Goal: Information Seeking & Learning: Learn about a topic

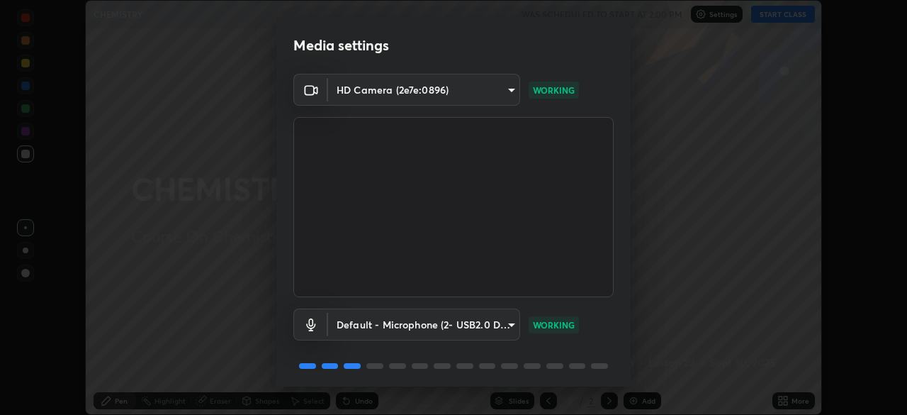
scroll to position [50, 0]
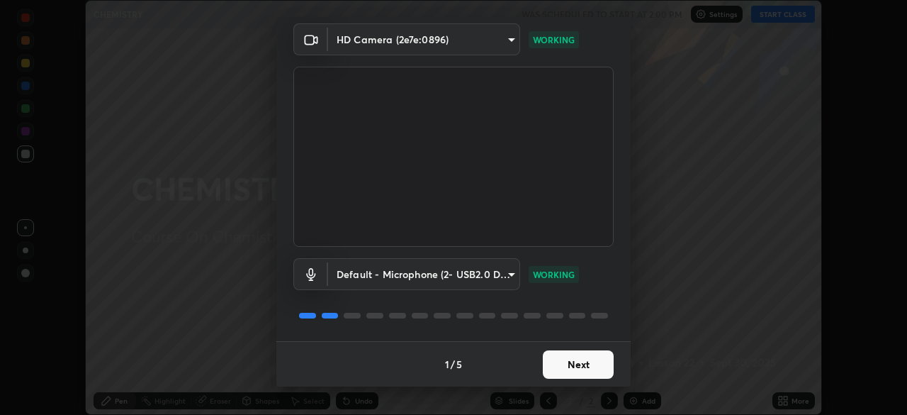
click at [554, 365] on button "Next" at bounding box center [578, 364] width 71 height 28
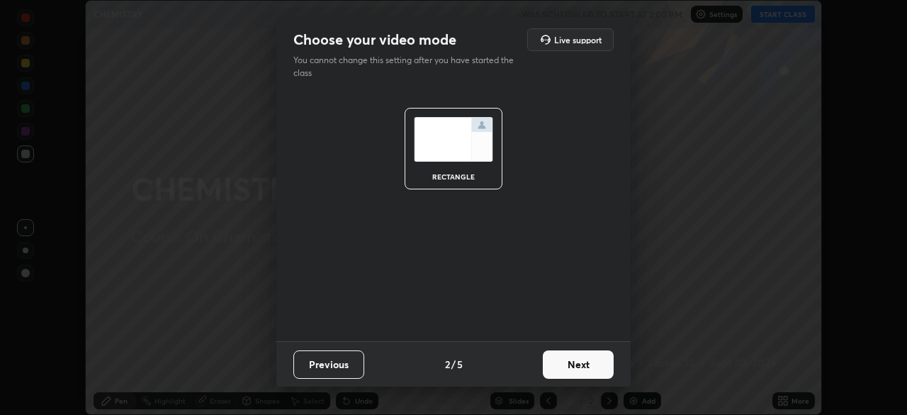
click at [556, 364] on button "Next" at bounding box center [578, 364] width 71 height 28
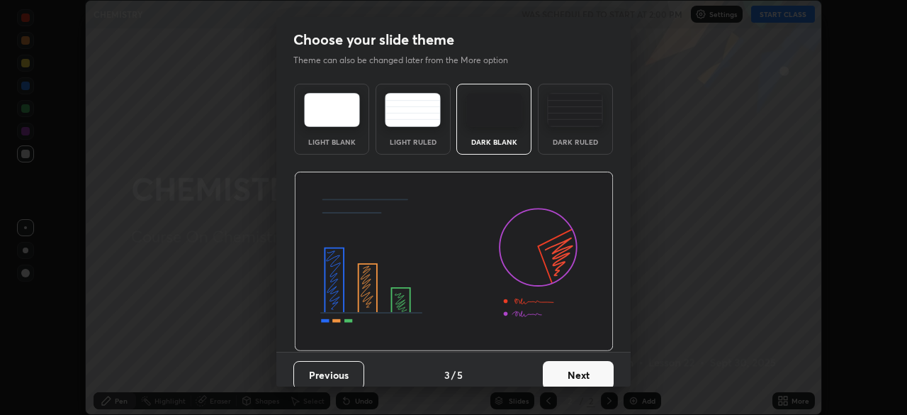
click at [559, 364] on button "Next" at bounding box center [578, 375] width 71 height 28
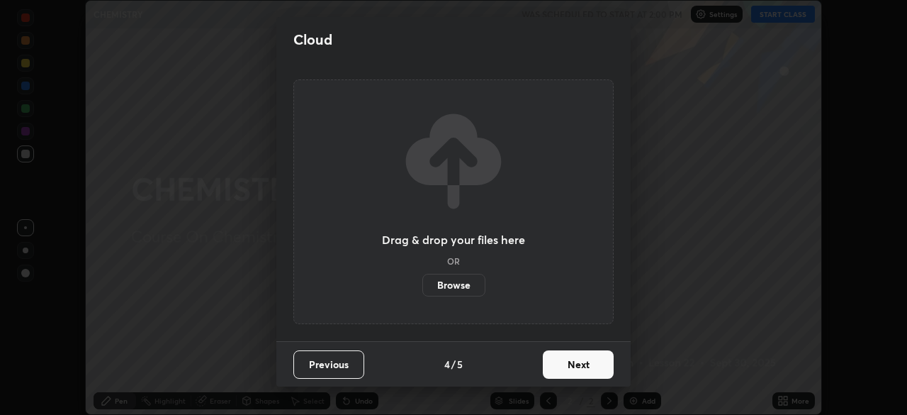
click at [558, 363] on button "Next" at bounding box center [578, 364] width 71 height 28
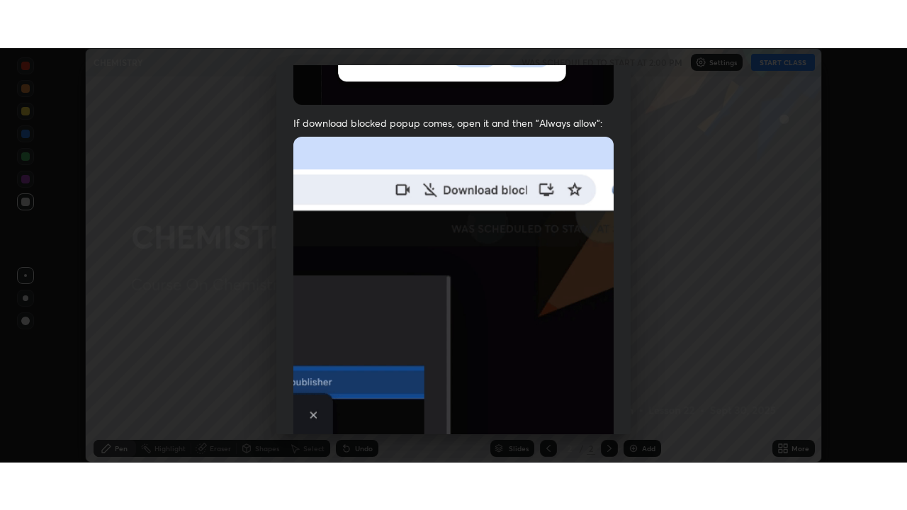
scroll to position [315, 0]
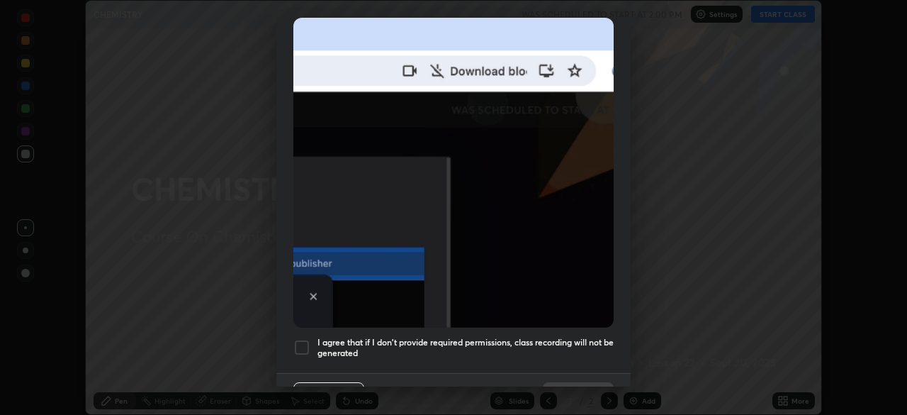
click at [304, 340] on div at bounding box center [301, 347] width 17 height 17
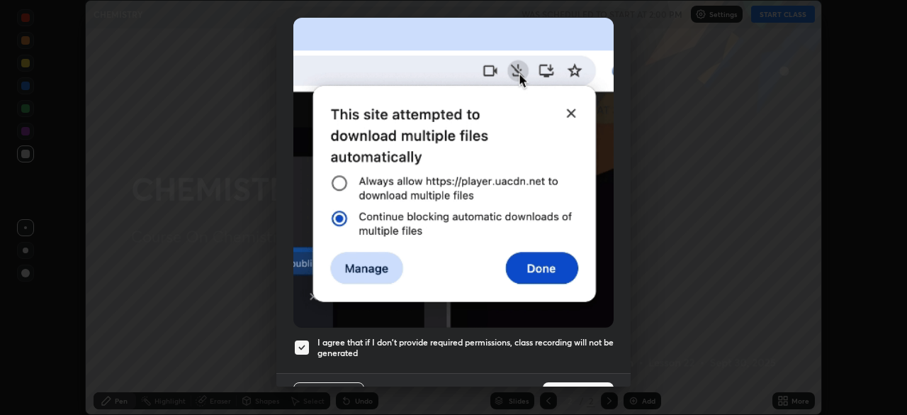
click at [565, 382] on button "Done" at bounding box center [578, 396] width 71 height 28
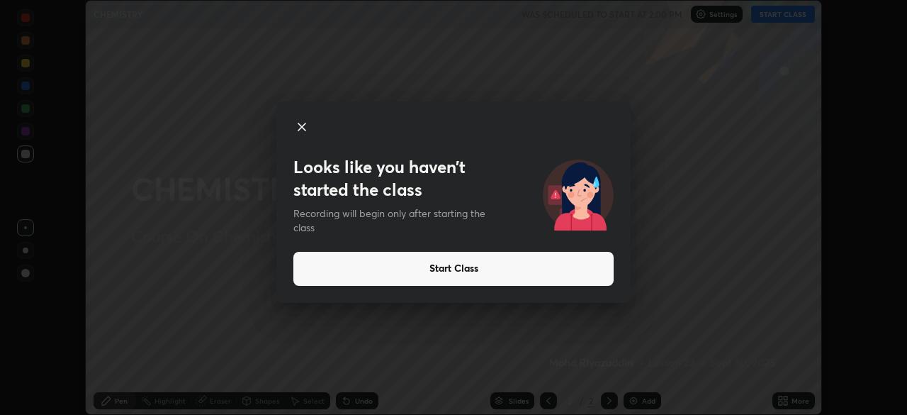
click at [408, 272] on button "Start Class" at bounding box center [453, 269] width 320 height 34
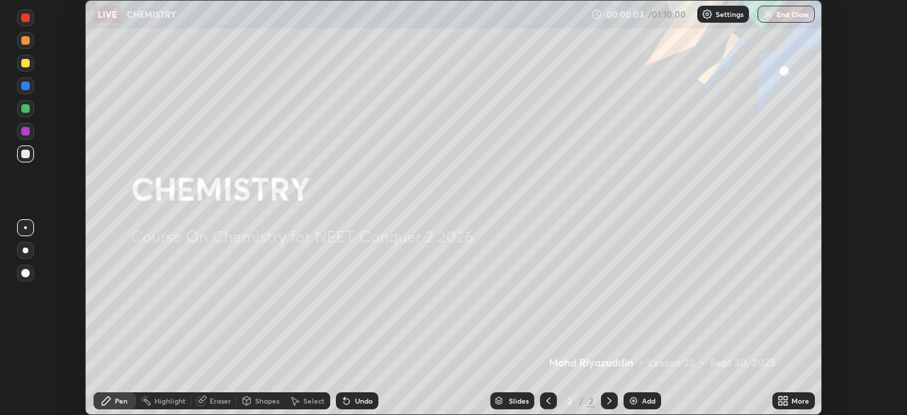
click at [637, 401] on img at bounding box center [633, 400] width 11 height 11
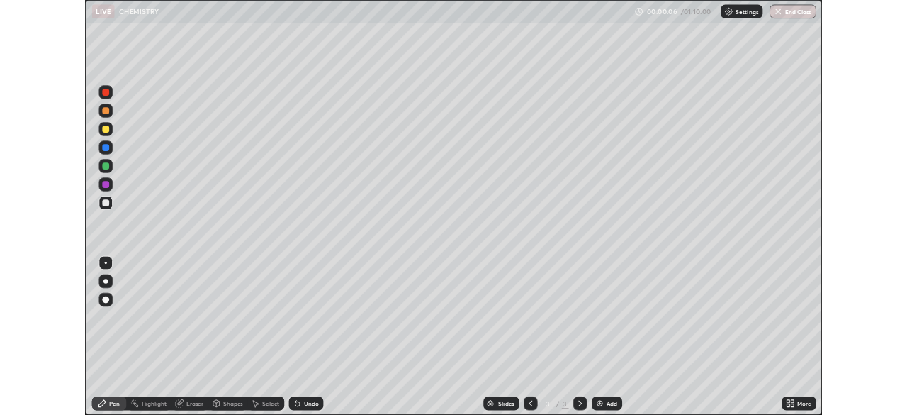
scroll to position [510, 907]
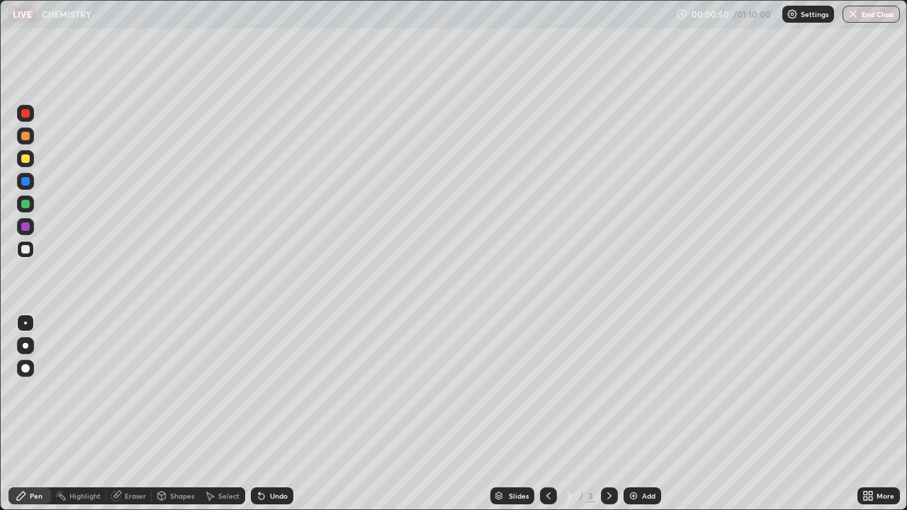
click at [165, 414] on icon at bounding box center [161, 496] width 11 height 11
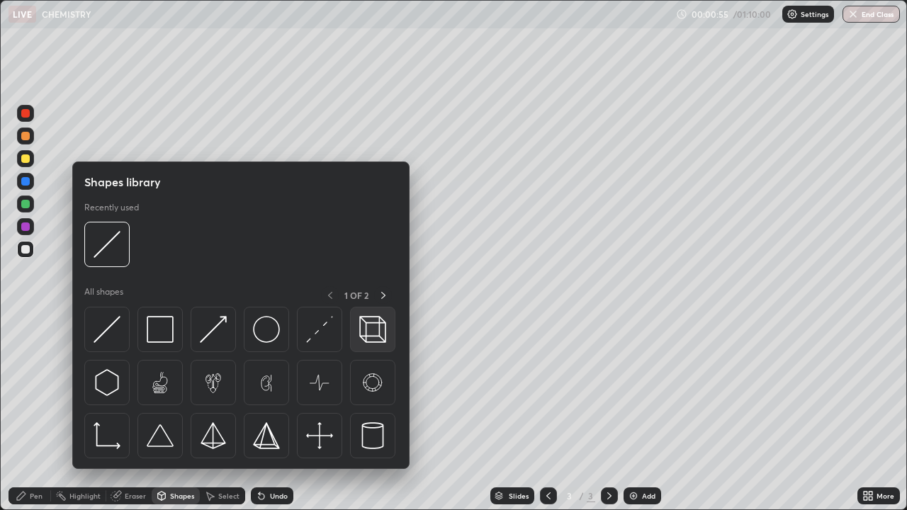
click at [378, 329] on img at bounding box center [372, 329] width 27 height 27
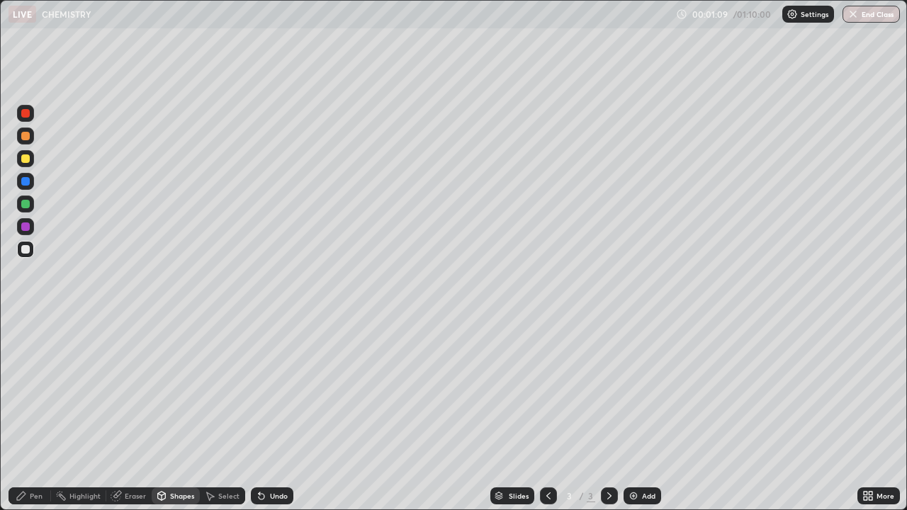
click at [261, 414] on icon at bounding box center [262, 497] width 6 height 6
click at [186, 414] on div "Shapes" at bounding box center [182, 496] width 24 height 7
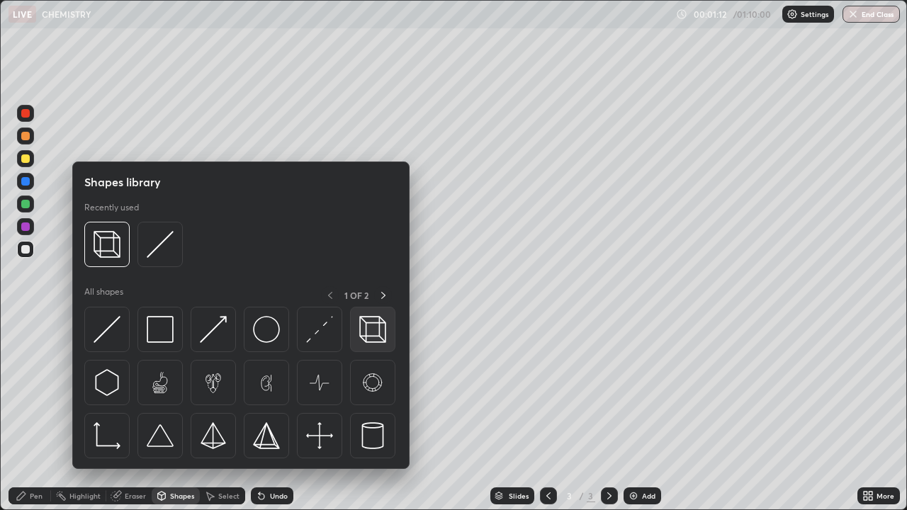
click at [367, 334] on img at bounding box center [372, 329] width 27 height 27
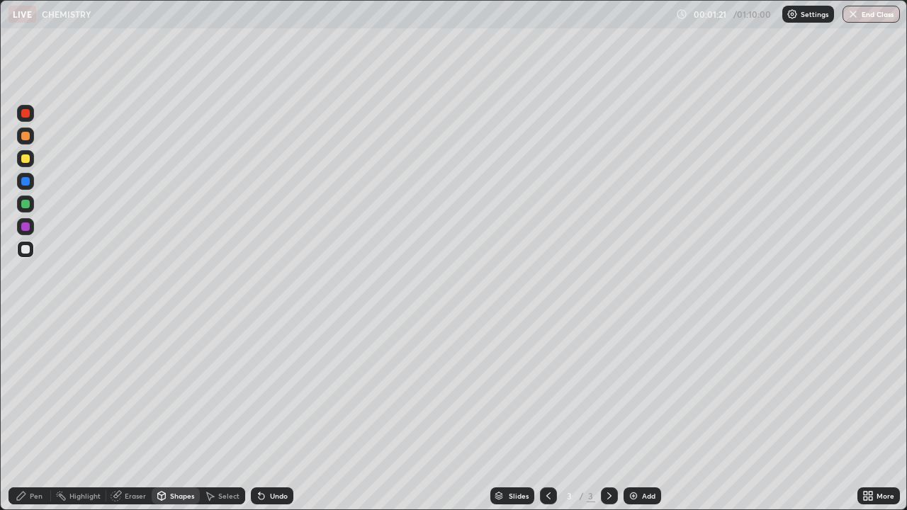
click at [261, 414] on icon at bounding box center [262, 497] width 6 height 6
click at [179, 414] on div "Shapes" at bounding box center [182, 496] width 24 height 7
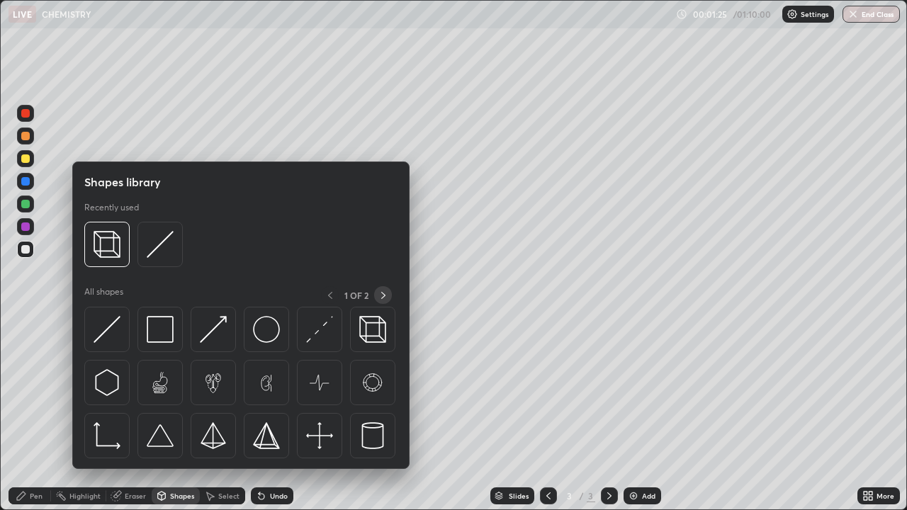
click at [383, 296] on icon at bounding box center [383, 295] width 11 height 11
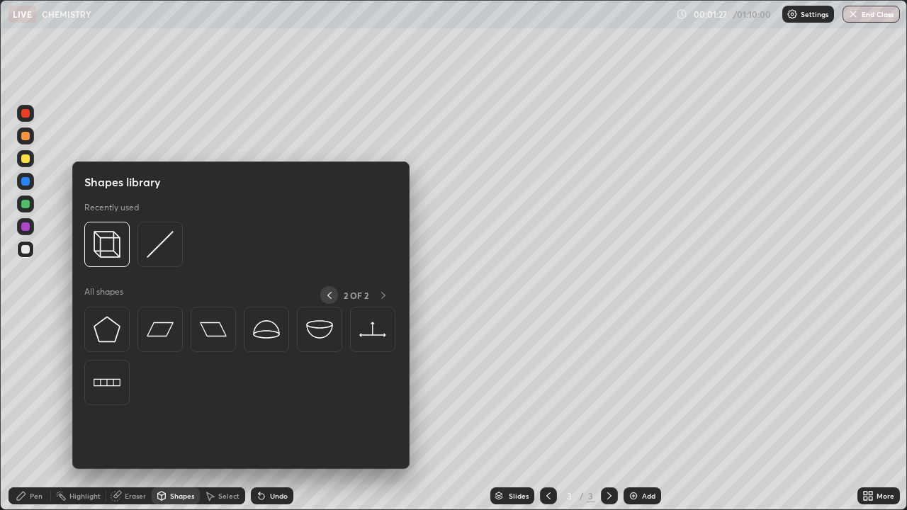
click at [329, 295] on icon at bounding box center [329, 295] width 11 height 11
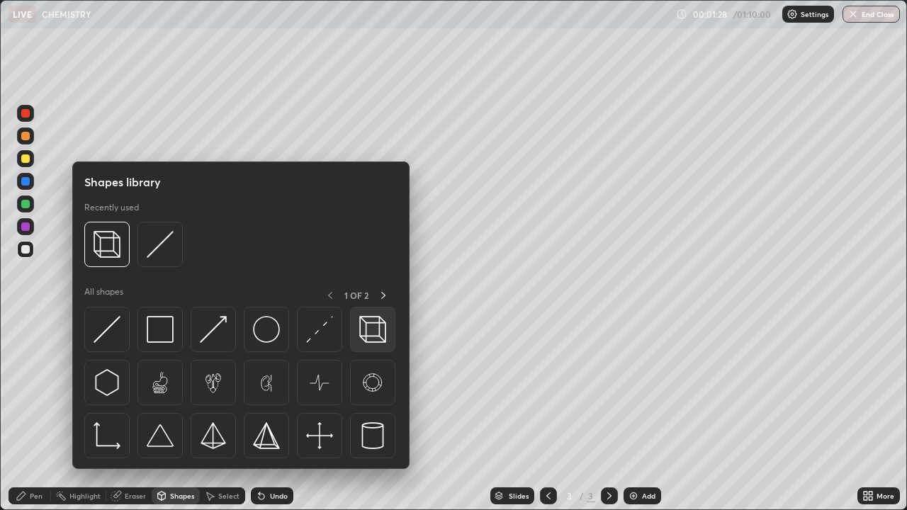
click at [371, 335] on img at bounding box center [372, 329] width 27 height 27
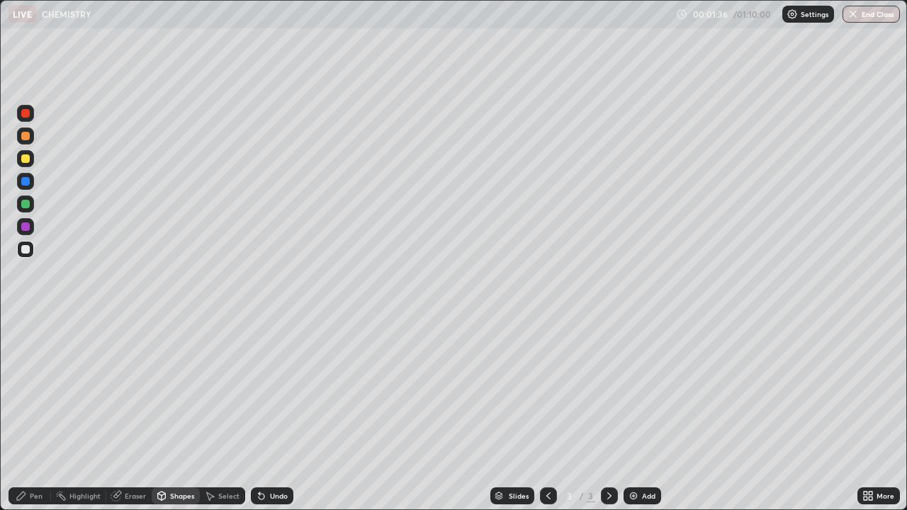
click at [259, 414] on icon at bounding box center [262, 497] width 6 height 6
click at [264, 414] on icon at bounding box center [261, 496] width 11 height 11
click at [265, 414] on div "Undo" at bounding box center [272, 496] width 43 height 17
click at [180, 414] on div "Shapes" at bounding box center [182, 496] width 24 height 7
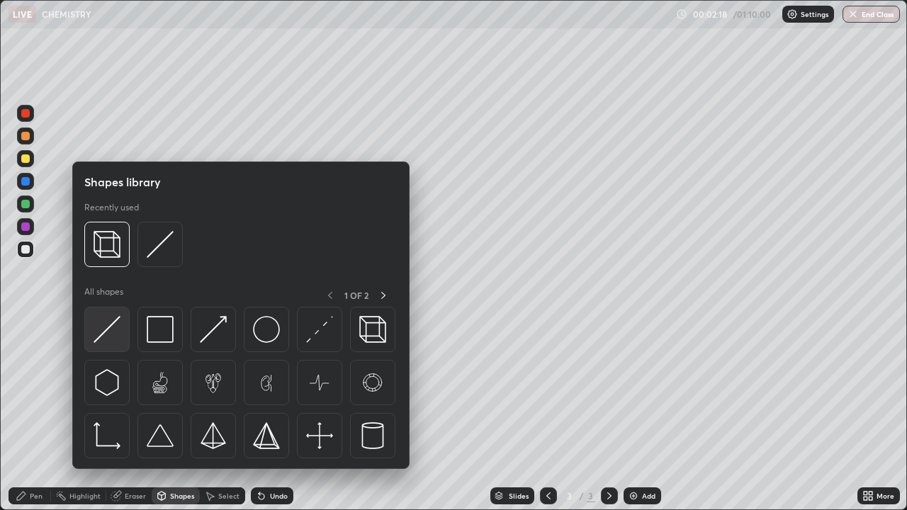
click at [111, 332] on img at bounding box center [107, 329] width 27 height 27
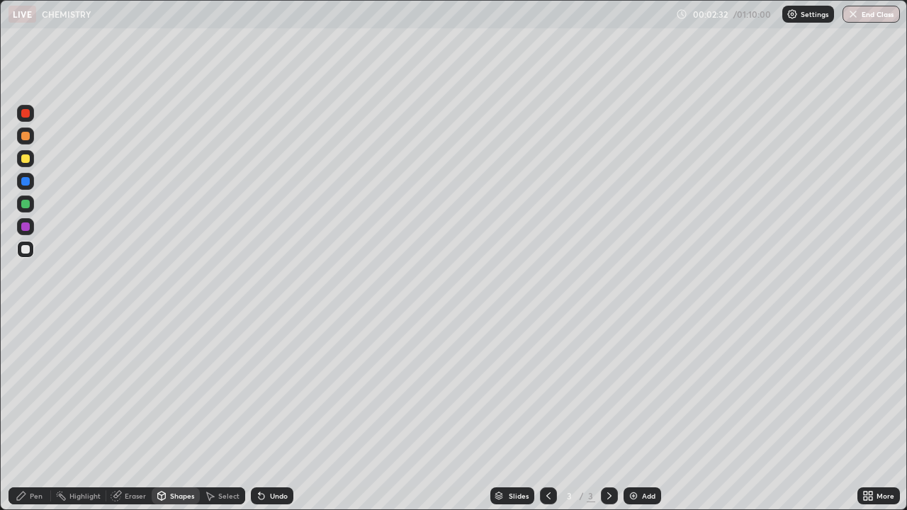
click at [259, 414] on icon at bounding box center [262, 497] width 6 height 6
click at [259, 414] on icon at bounding box center [259, 493] width 1 height 1
click at [262, 414] on icon at bounding box center [261, 496] width 11 height 11
click at [222, 414] on div "Select" at bounding box center [228, 496] width 21 height 7
click at [166, 414] on icon at bounding box center [161, 496] width 11 height 11
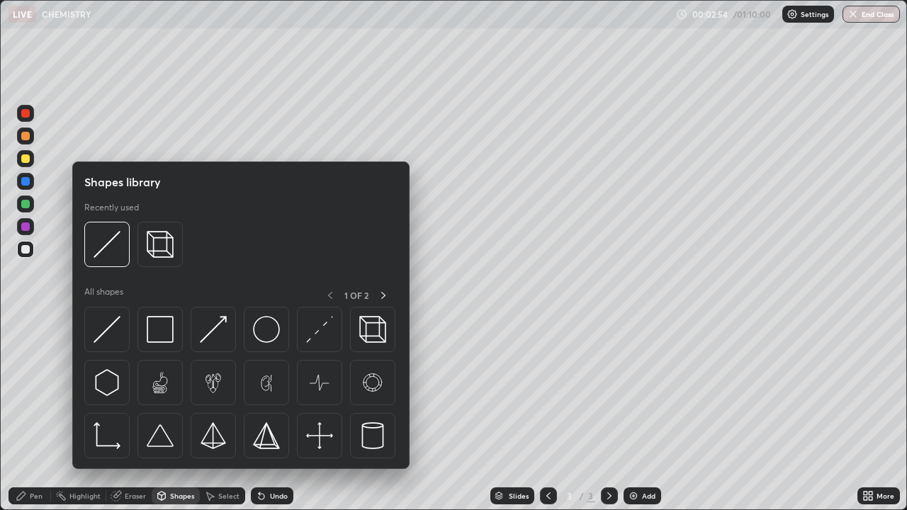
click at [170, 414] on div "Shapes" at bounding box center [182, 496] width 24 height 7
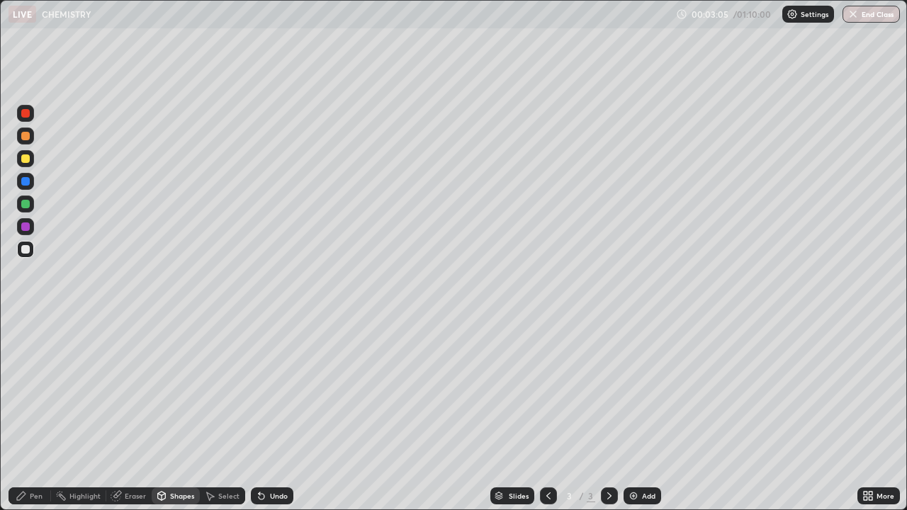
click at [259, 414] on icon at bounding box center [262, 497] width 6 height 6
click at [123, 414] on div "Eraser" at bounding box center [128, 496] width 45 height 17
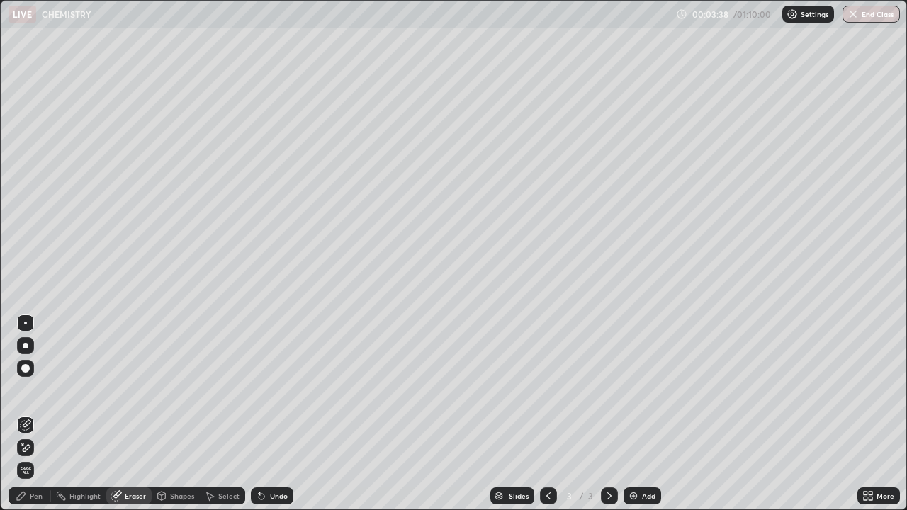
click at [31, 414] on div at bounding box center [25, 448] width 17 height 17
click at [43, 414] on div "Pen" at bounding box center [30, 496] width 43 height 17
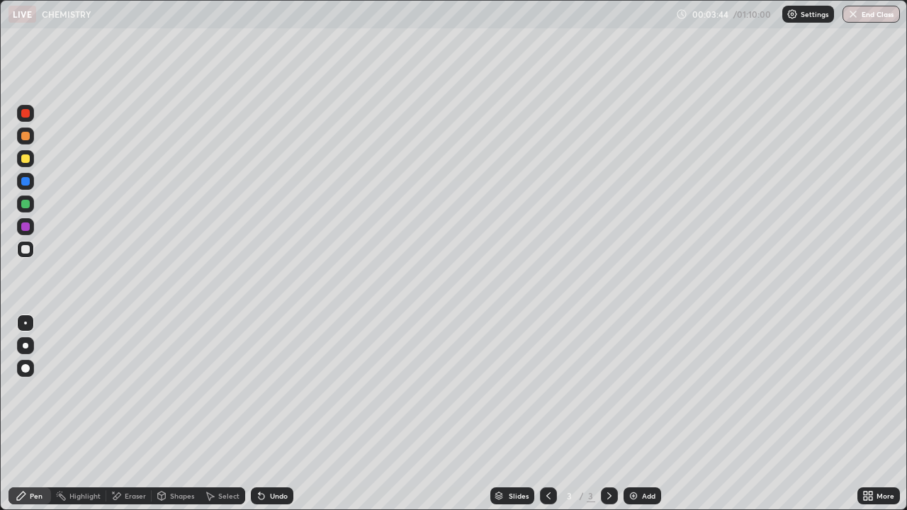
click at [259, 414] on icon at bounding box center [259, 493] width 1 height 1
click at [174, 414] on div "Shapes" at bounding box center [182, 496] width 24 height 7
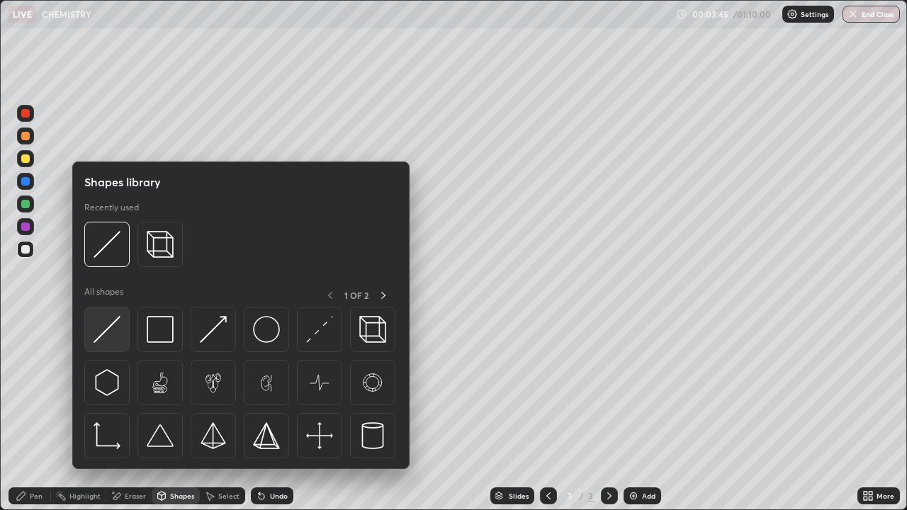
click at [116, 337] on img at bounding box center [107, 329] width 27 height 27
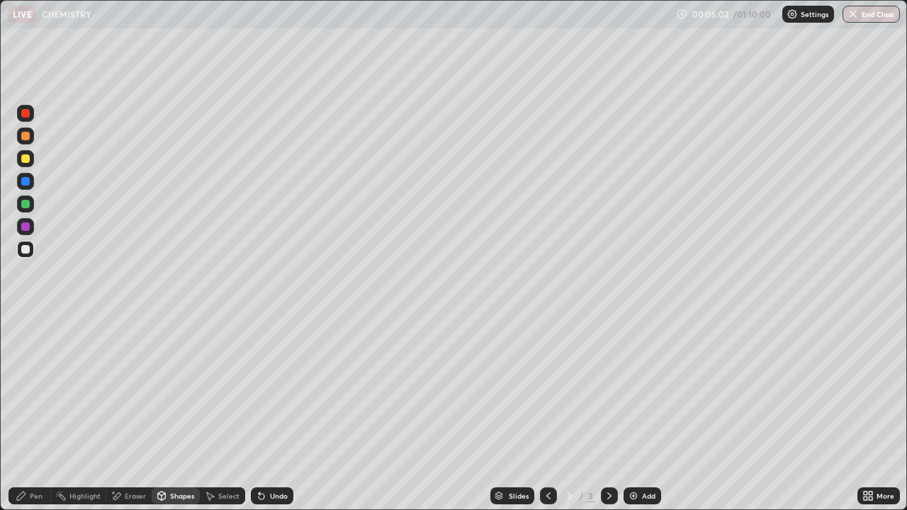
click at [42, 414] on div "Pen" at bounding box center [36, 496] width 13 height 7
click at [261, 414] on icon at bounding box center [262, 497] width 6 height 6
click at [259, 414] on icon at bounding box center [262, 497] width 6 height 6
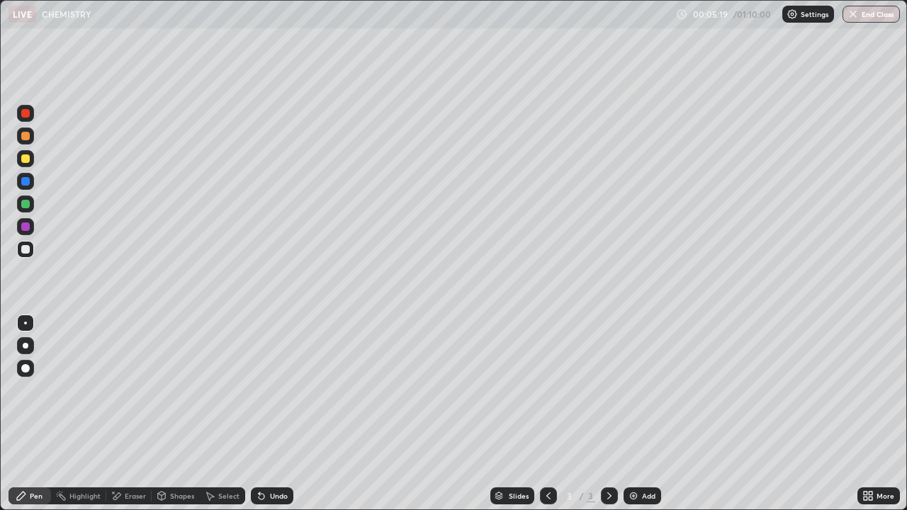
click at [259, 414] on icon at bounding box center [262, 497] width 6 height 6
click at [259, 414] on icon at bounding box center [261, 496] width 11 height 11
click at [259, 414] on icon at bounding box center [262, 497] width 6 height 6
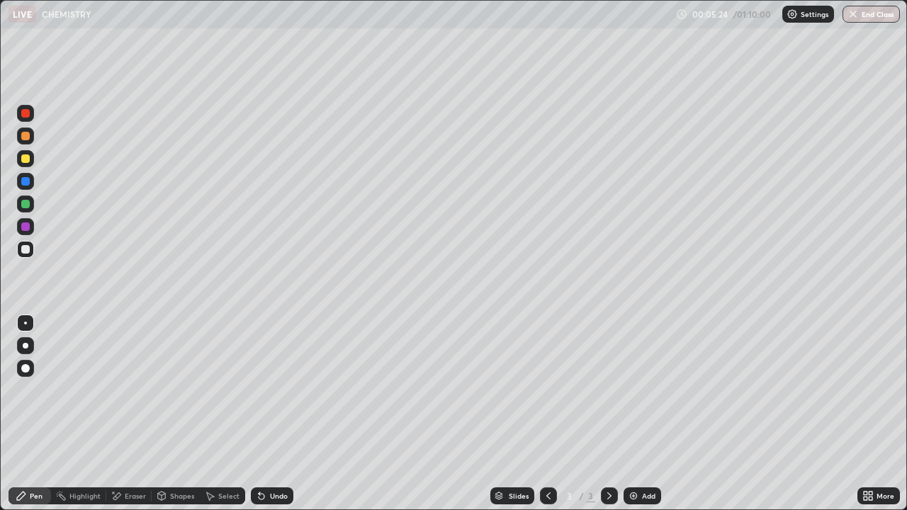
click at [259, 414] on icon at bounding box center [262, 497] width 6 height 6
click at [255, 414] on div "Undo" at bounding box center [272, 496] width 43 height 17
click at [174, 414] on div "Shapes" at bounding box center [182, 496] width 24 height 7
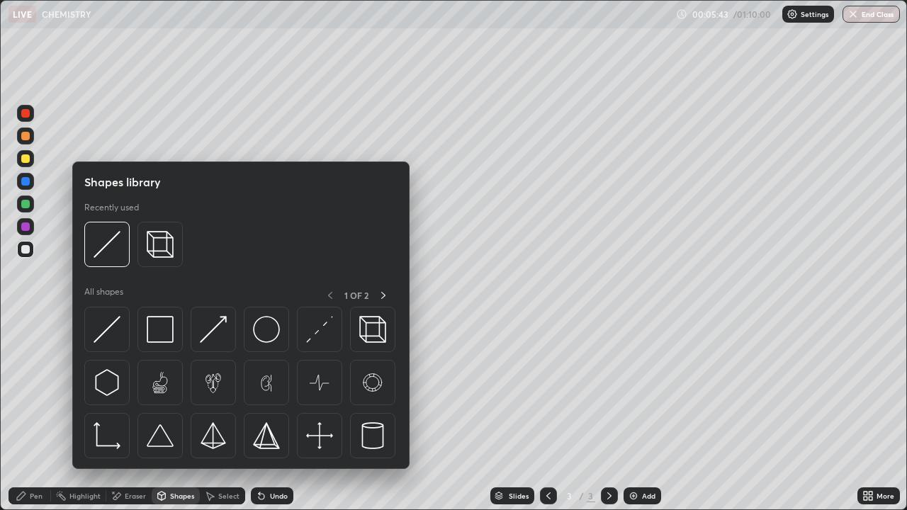
click at [27, 205] on div at bounding box center [25, 204] width 9 height 9
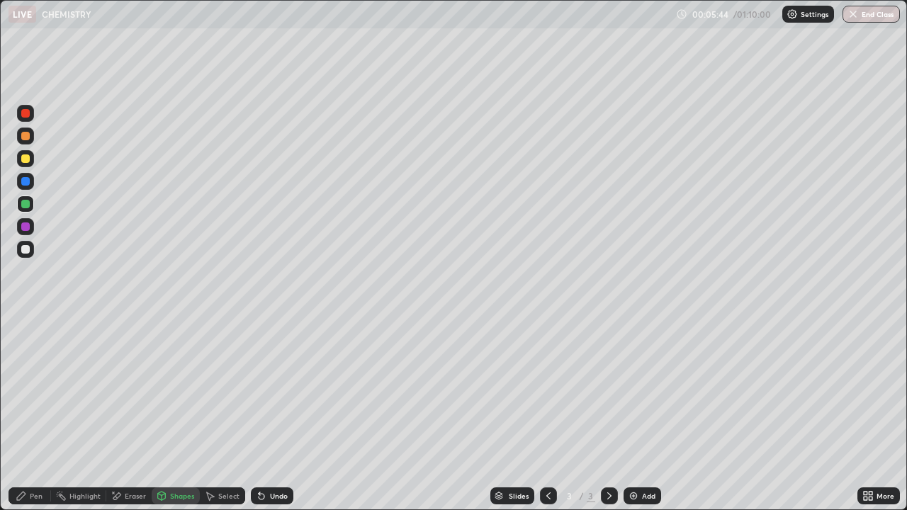
click at [170, 414] on div "Shapes" at bounding box center [182, 496] width 24 height 7
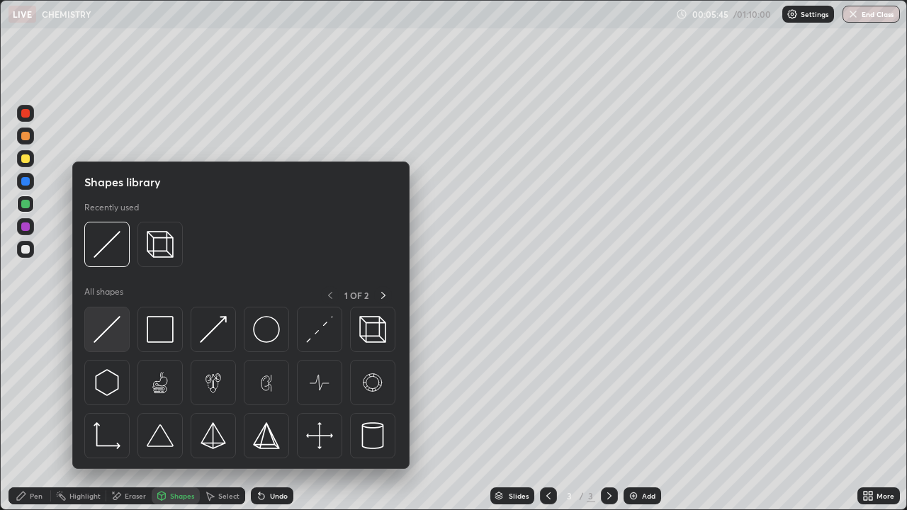
click at [114, 325] on img at bounding box center [107, 329] width 27 height 27
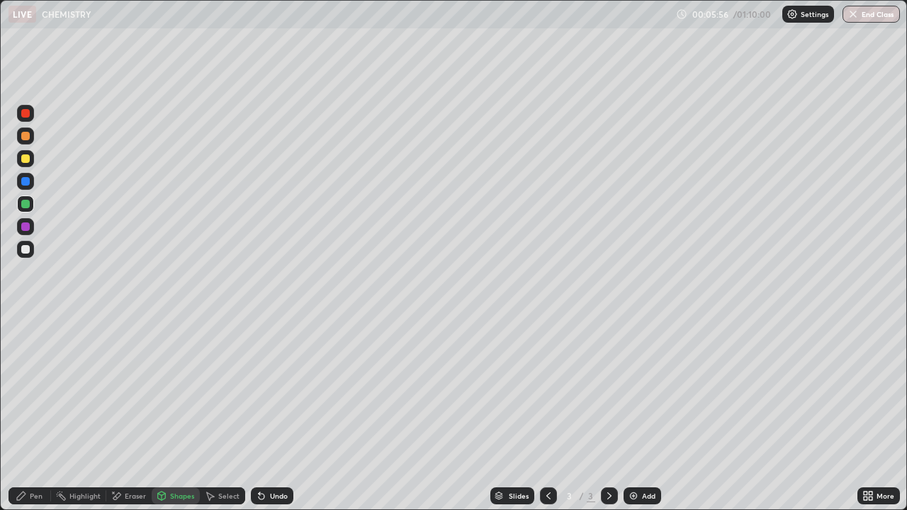
click at [164, 414] on icon at bounding box center [162, 496] width 8 height 9
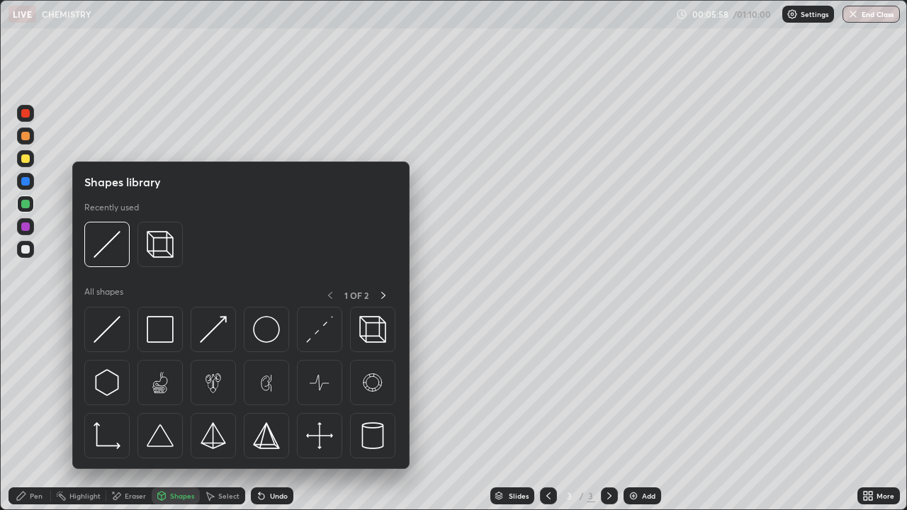
click at [29, 184] on div at bounding box center [25, 181] width 17 height 17
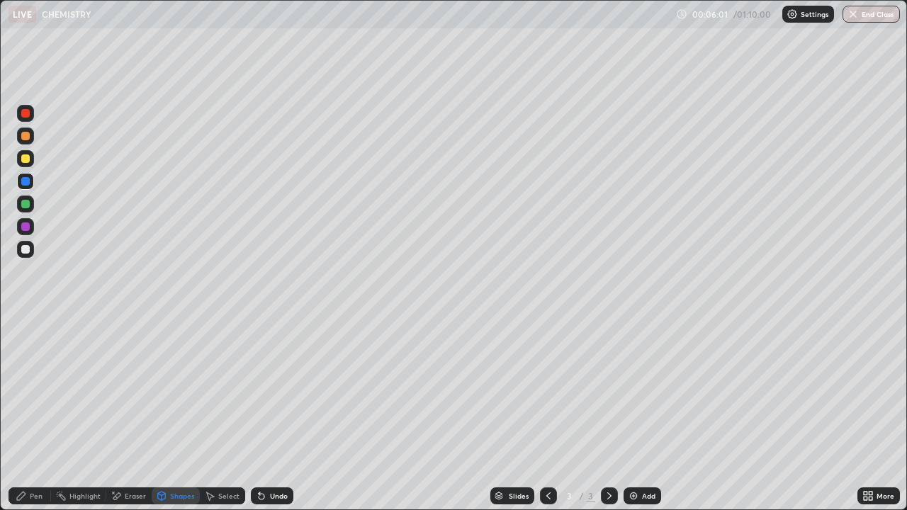
click at [26, 181] on div at bounding box center [25, 181] width 9 height 9
click at [163, 414] on icon at bounding box center [162, 496] width 8 height 9
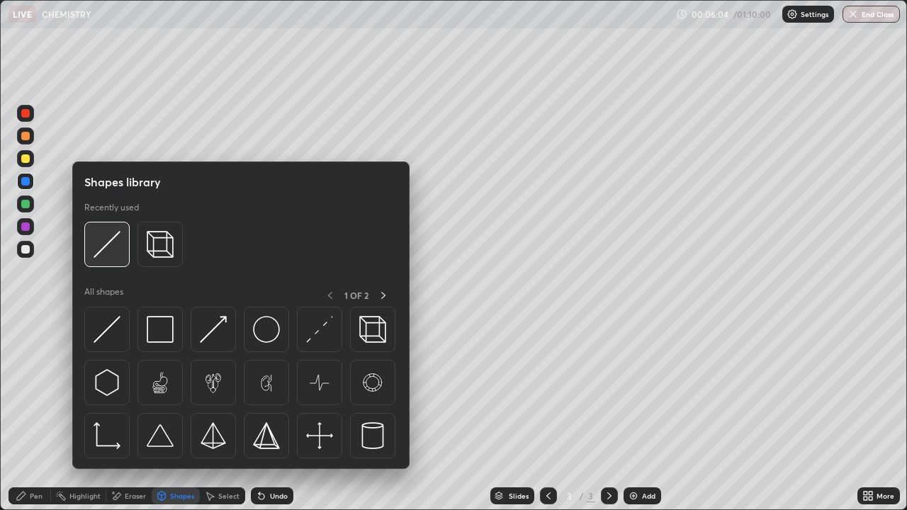
click at [103, 253] on img at bounding box center [107, 244] width 27 height 27
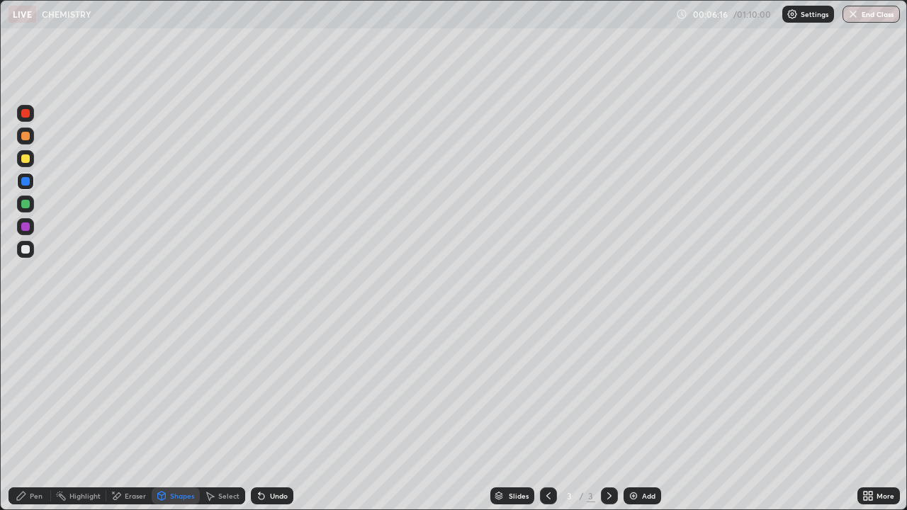
click at [31, 162] on div at bounding box center [25, 158] width 17 height 17
click at [166, 414] on icon at bounding box center [161, 496] width 11 height 11
click at [28, 184] on div at bounding box center [25, 181] width 9 height 9
click at [27, 229] on div at bounding box center [25, 227] width 9 height 9
click at [266, 414] on div "Undo" at bounding box center [272, 496] width 43 height 17
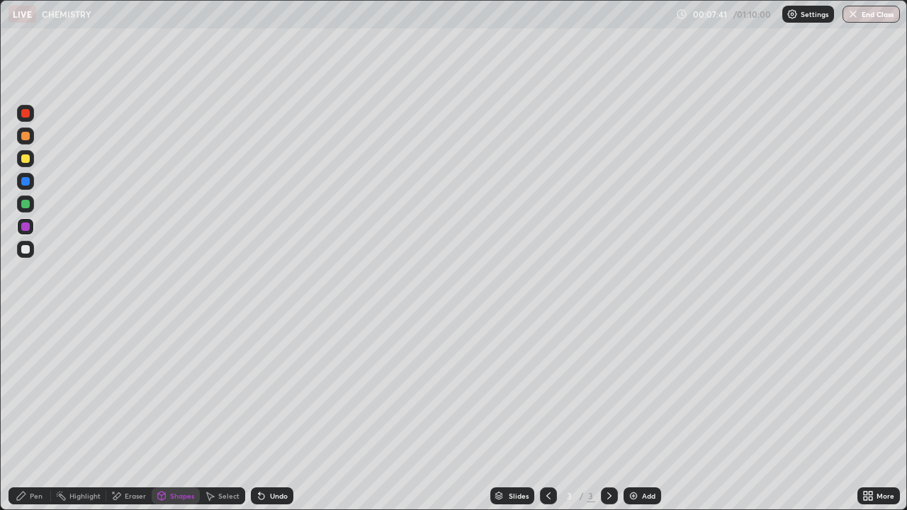
click at [36, 414] on div "Pen" at bounding box center [36, 496] width 13 height 7
click at [26, 250] on div at bounding box center [25, 249] width 9 height 9
click at [27, 117] on div at bounding box center [25, 113] width 9 height 9
click at [79, 414] on div "Highlight" at bounding box center [84, 496] width 31 height 7
click at [129, 414] on div "Eraser" at bounding box center [135, 496] width 21 height 7
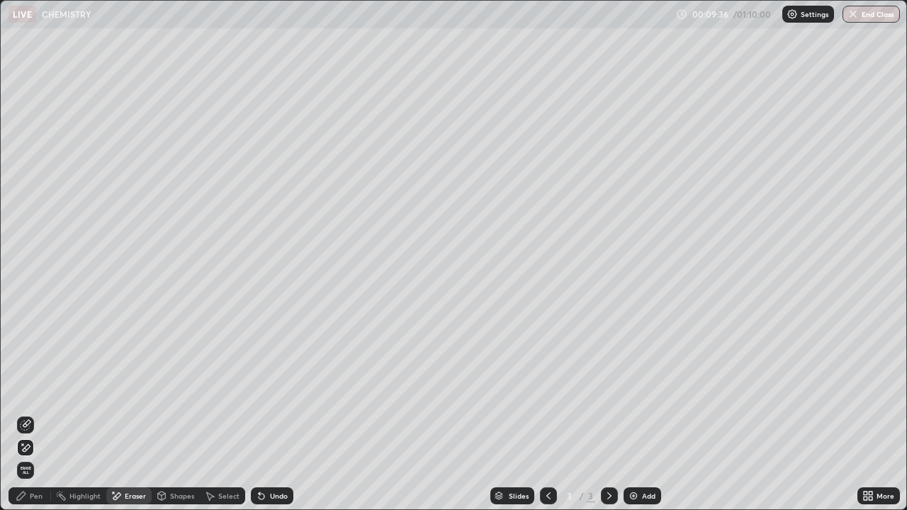
click at [260, 414] on icon at bounding box center [262, 497] width 6 height 6
click at [27, 414] on icon at bounding box center [25, 425] width 11 height 11
click at [35, 414] on div "Pen" at bounding box center [36, 496] width 13 height 7
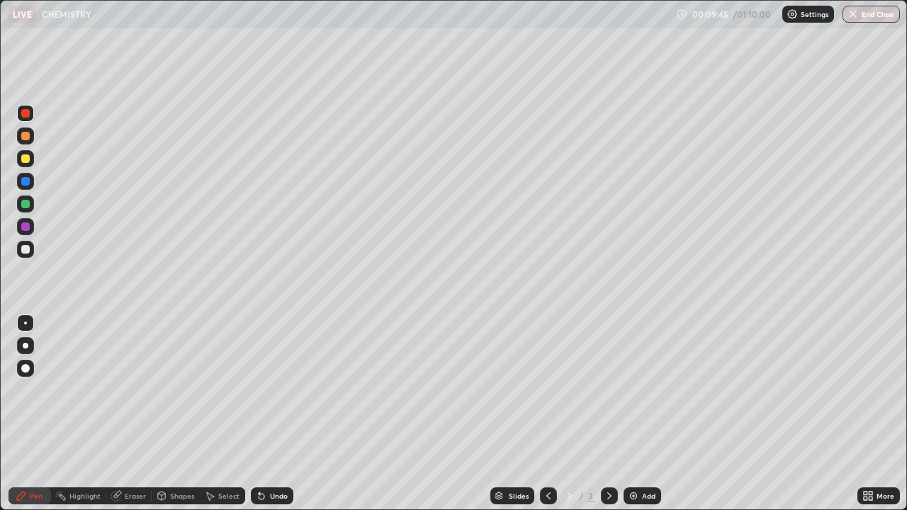
click at [28, 206] on div at bounding box center [25, 204] width 9 height 9
click at [26, 250] on div at bounding box center [25, 249] width 9 height 9
click at [24, 165] on div at bounding box center [25, 158] width 17 height 17
click at [260, 414] on icon at bounding box center [262, 497] width 6 height 6
click at [25, 116] on div at bounding box center [25, 113] width 9 height 9
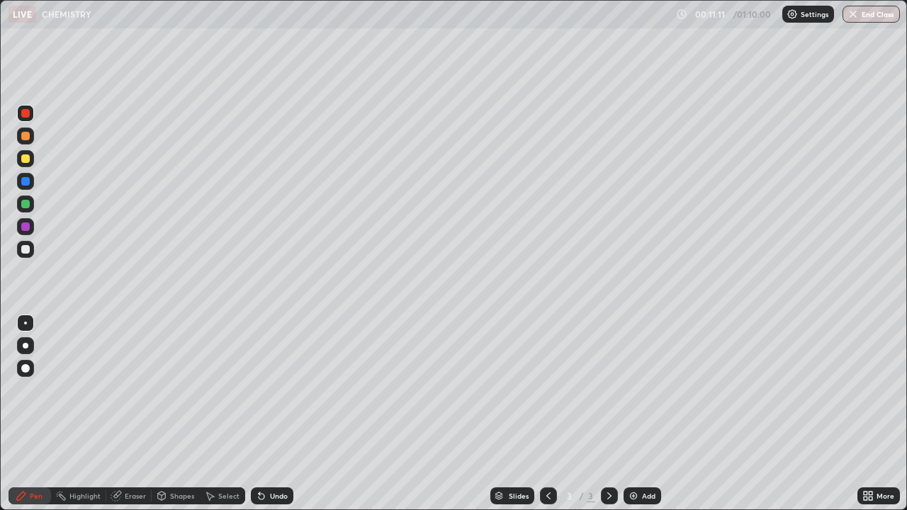
click at [259, 414] on icon at bounding box center [262, 497] width 6 height 6
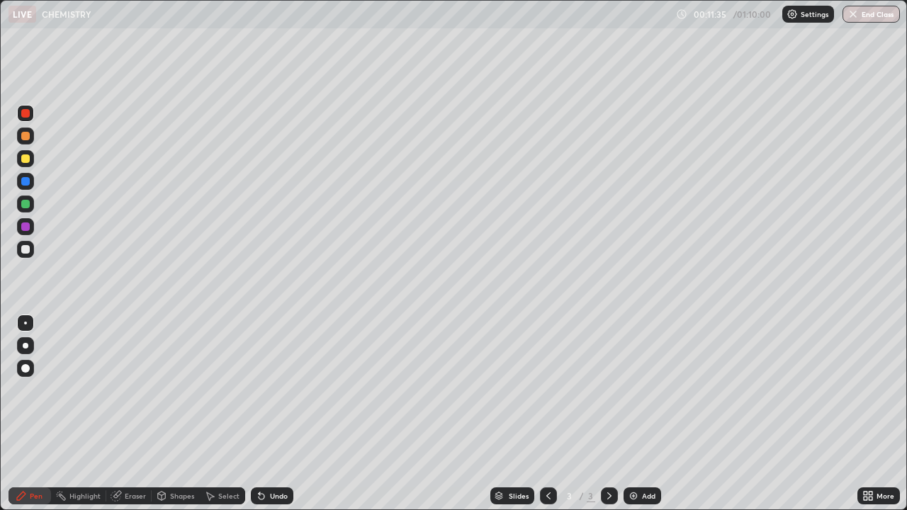
click at [26, 159] on div at bounding box center [25, 159] width 9 height 9
click at [24, 181] on div at bounding box center [25, 181] width 9 height 9
click at [261, 414] on icon at bounding box center [261, 496] width 11 height 11
click at [26, 204] on div at bounding box center [25, 204] width 9 height 9
click at [24, 159] on div at bounding box center [25, 159] width 9 height 9
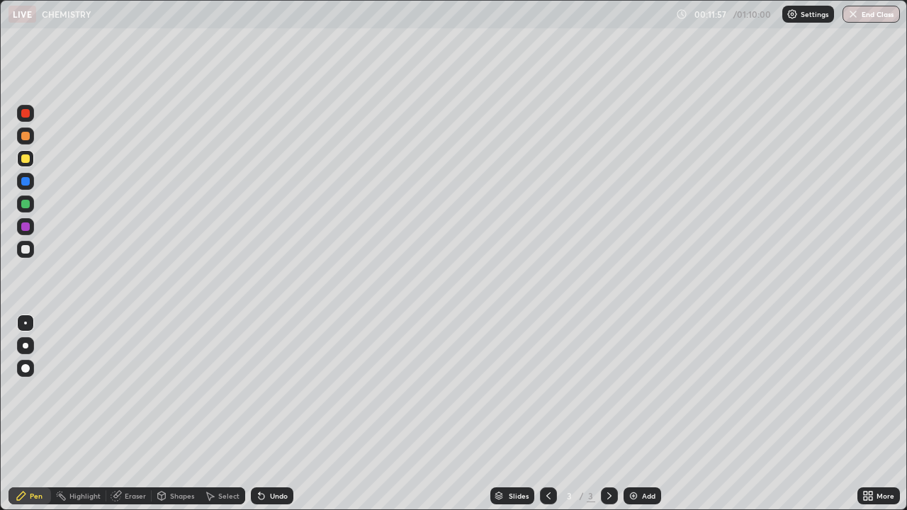
click at [264, 414] on icon at bounding box center [261, 496] width 11 height 11
click at [227, 414] on div "Select" at bounding box center [222, 496] width 45 height 28
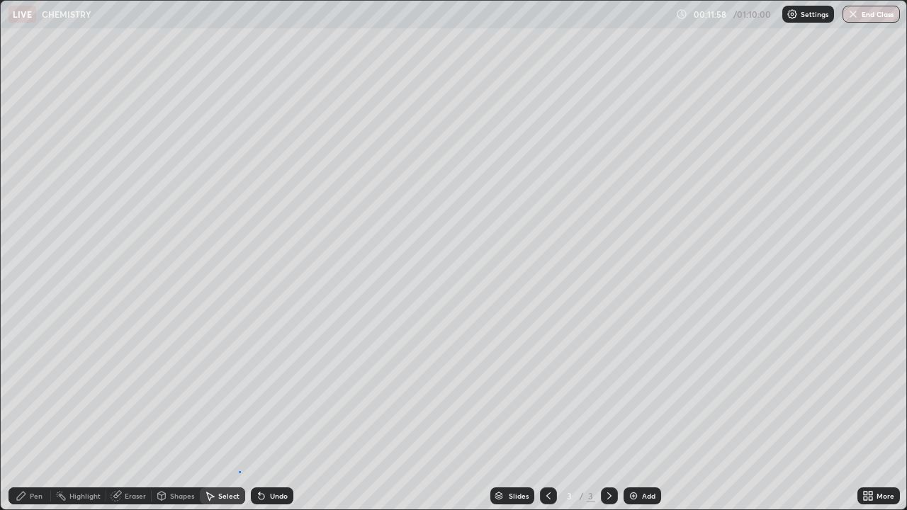
click at [238, 414] on div "0 ° Undo Copy Duplicate Duplicate to new slide Delete" at bounding box center [454, 255] width 906 height 509
click at [237, 414] on div "0 ° Undo Copy Duplicate Duplicate to new slide Delete" at bounding box center [454, 255] width 906 height 509
click at [43, 414] on div "Pen" at bounding box center [30, 496] width 43 height 17
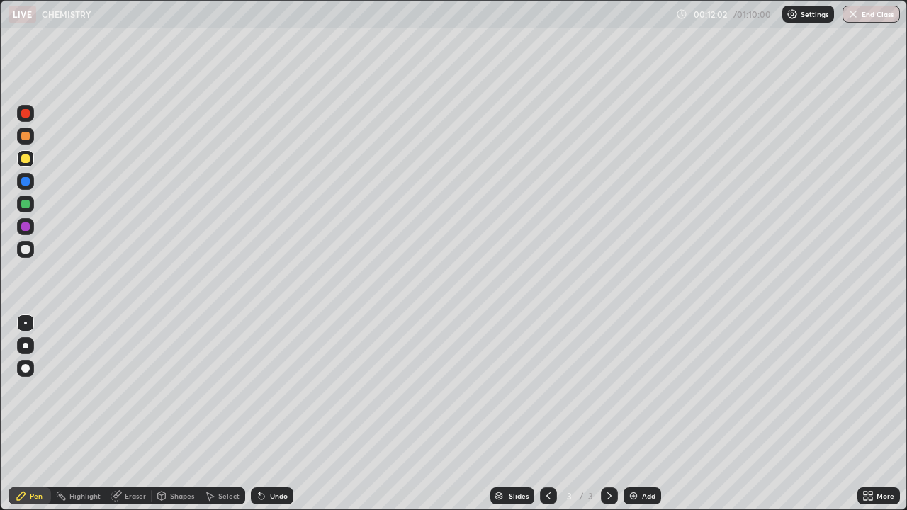
click at [236, 414] on div "Select" at bounding box center [222, 496] width 45 height 28
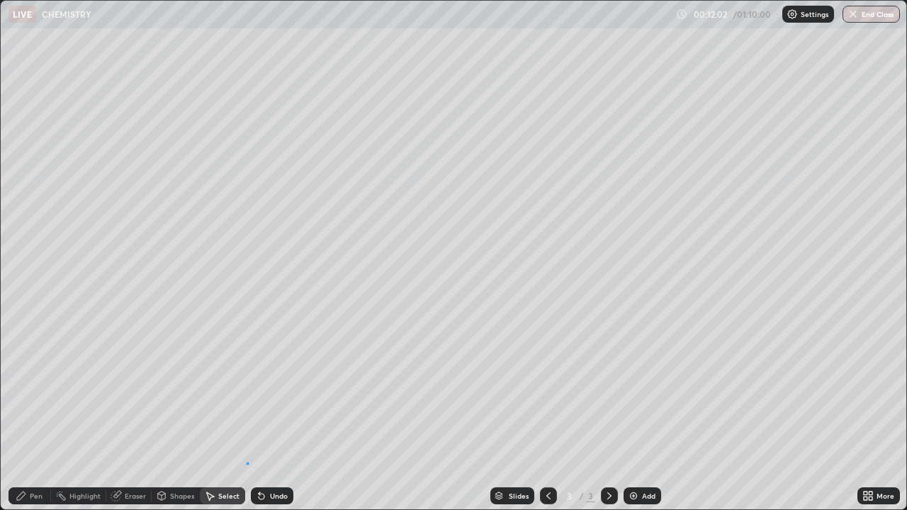
click at [246, 414] on div "0 ° Undo Copy Duplicate Duplicate to new slide Delete" at bounding box center [454, 255] width 906 height 509
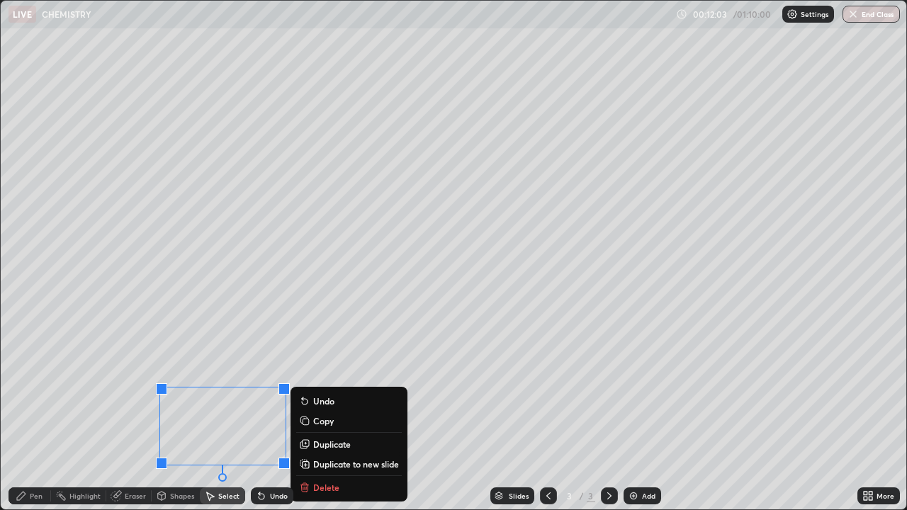
click at [111, 414] on div "0 ° Undo Copy Duplicate Duplicate to new slide Delete" at bounding box center [454, 255] width 906 height 509
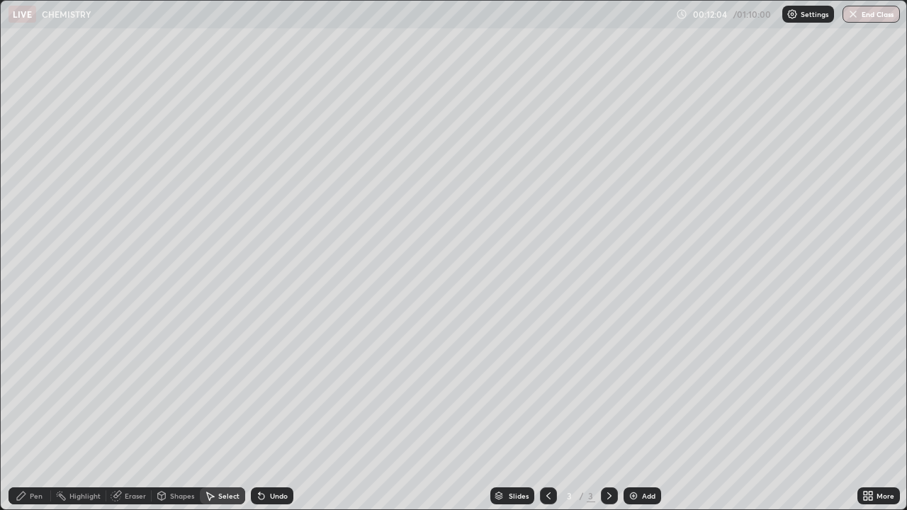
click at [36, 414] on div "Pen" at bounding box center [36, 496] width 13 height 7
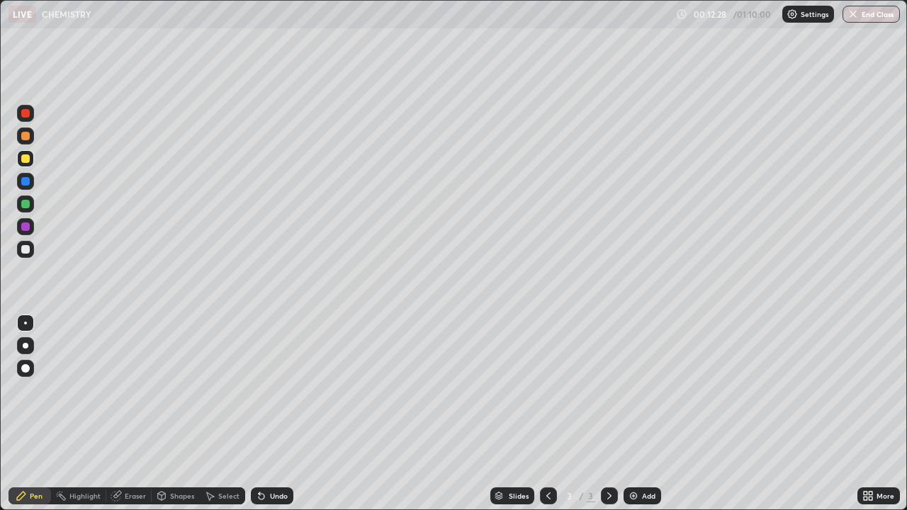
click at [31, 228] on div at bounding box center [25, 226] width 17 height 17
click at [22, 205] on div at bounding box center [25, 204] width 9 height 9
click at [28, 161] on div at bounding box center [25, 159] width 9 height 9
click at [25, 207] on div at bounding box center [25, 204] width 9 height 9
click at [259, 414] on icon at bounding box center [261, 496] width 11 height 11
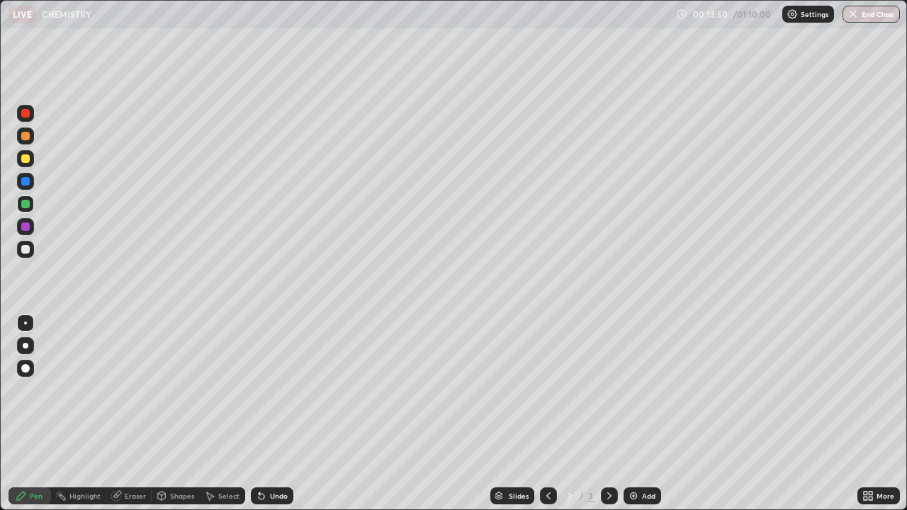
click at [28, 229] on div at bounding box center [25, 227] width 9 height 9
click at [259, 414] on icon at bounding box center [262, 497] width 6 height 6
click at [27, 207] on div at bounding box center [25, 204] width 9 height 9
click at [262, 414] on icon at bounding box center [262, 497] width 6 height 6
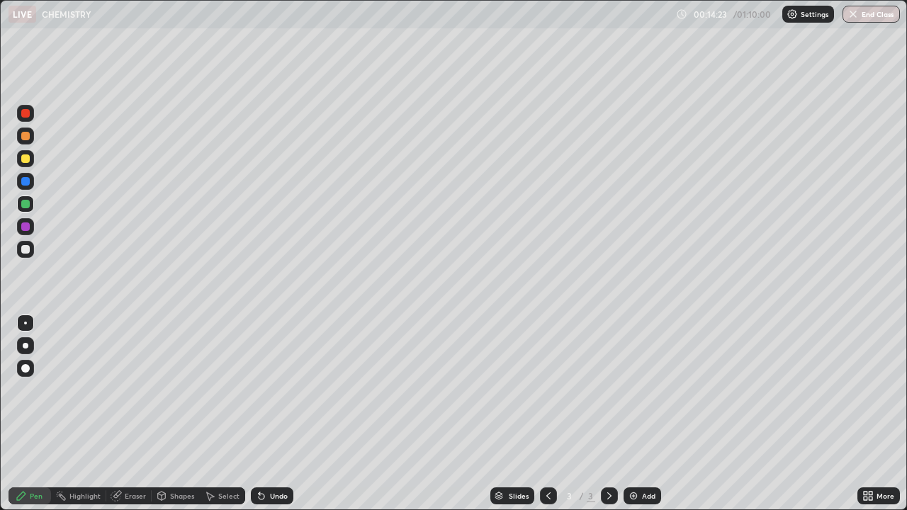
click at [265, 414] on icon at bounding box center [261, 496] width 11 height 11
click at [23, 157] on div at bounding box center [25, 159] width 9 height 9
click at [261, 414] on icon at bounding box center [262, 497] width 6 height 6
click at [261, 414] on icon at bounding box center [261, 496] width 11 height 11
click at [261, 414] on icon at bounding box center [262, 497] width 6 height 6
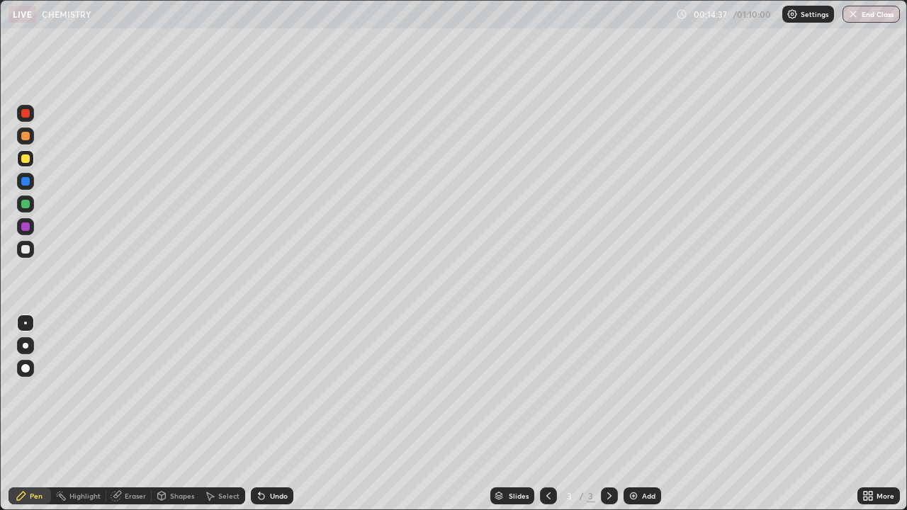
click at [260, 414] on icon at bounding box center [262, 497] width 6 height 6
click at [262, 414] on icon at bounding box center [262, 497] width 6 height 6
click at [264, 414] on icon at bounding box center [261, 496] width 11 height 11
click at [262, 414] on icon at bounding box center [261, 496] width 11 height 11
click at [640, 414] on div "Add" at bounding box center [643, 496] width 38 height 17
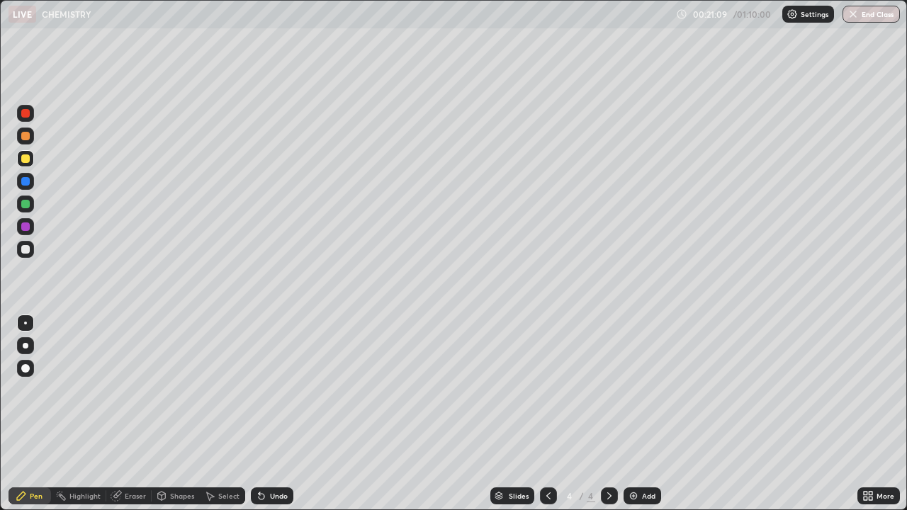
click at [259, 414] on icon at bounding box center [262, 497] width 6 height 6
click at [262, 414] on icon at bounding box center [262, 497] width 6 height 6
click at [264, 414] on icon at bounding box center [261, 496] width 11 height 11
click at [259, 414] on icon at bounding box center [262, 497] width 6 height 6
click at [260, 414] on icon at bounding box center [262, 497] width 6 height 6
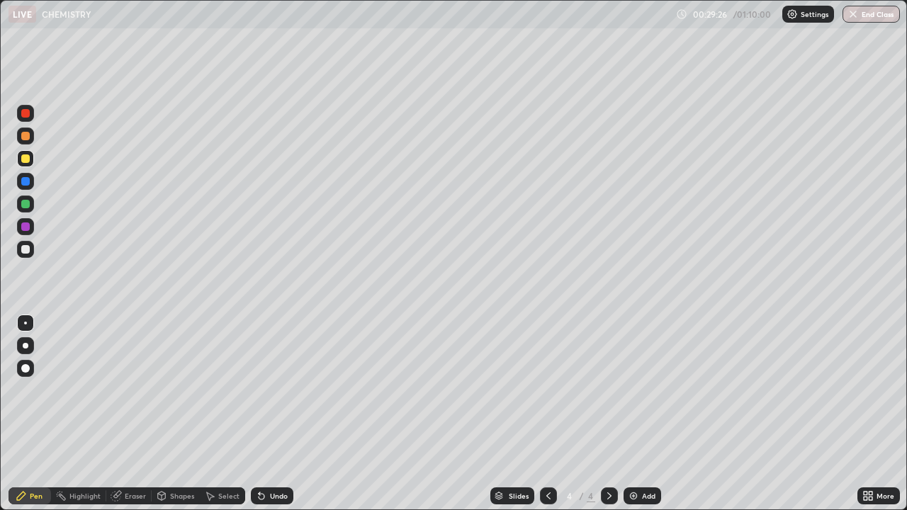
click at [635, 414] on img at bounding box center [633, 496] width 11 height 11
click at [26, 252] on div at bounding box center [25, 249] width 9 height 9
click at [258, 414] on icon at bounding box center [261, 496] width 11 height 11
click at [259, 414] on icon at bounding box center [262, 497] width 6 height 6
click at [264, 414] on icon at bounding box center [261, 496] width 11 height 11
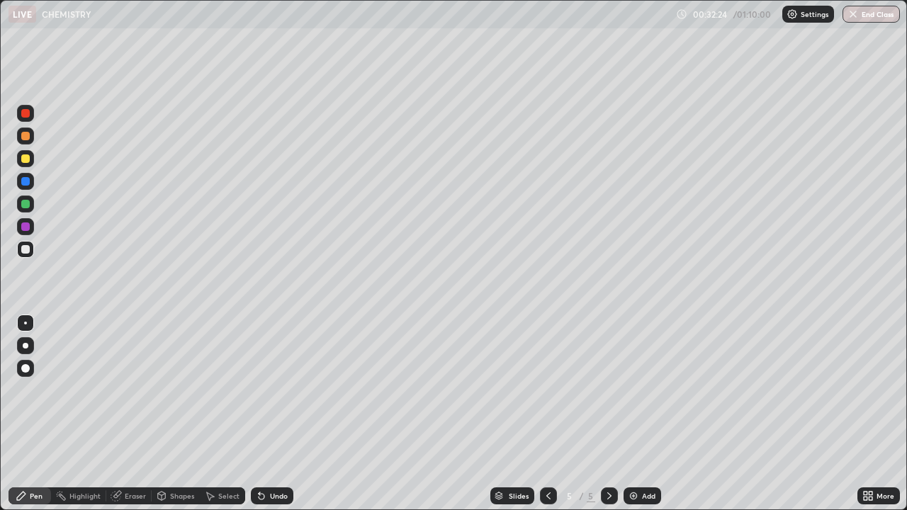
click at [267, 414] on div "Undo" at bounding box center [272, 496] width 43 height 17
click at [264, 414] on icon at bounding box center [261, 496] width 11 height 11
click at [274, 414] on div "Undo" at bounding box center [279, 496] width 18 height 7
click at [129, 414] on div "Eraser" at bounding box center [135, 496] width 21 height 7
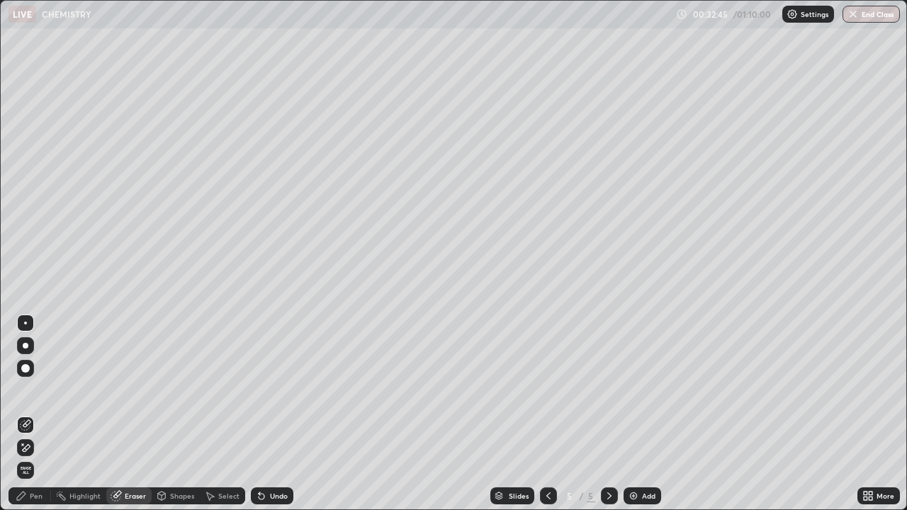
click at [57, 414] on circle at bounding box center [56, 494] width 1 height 1
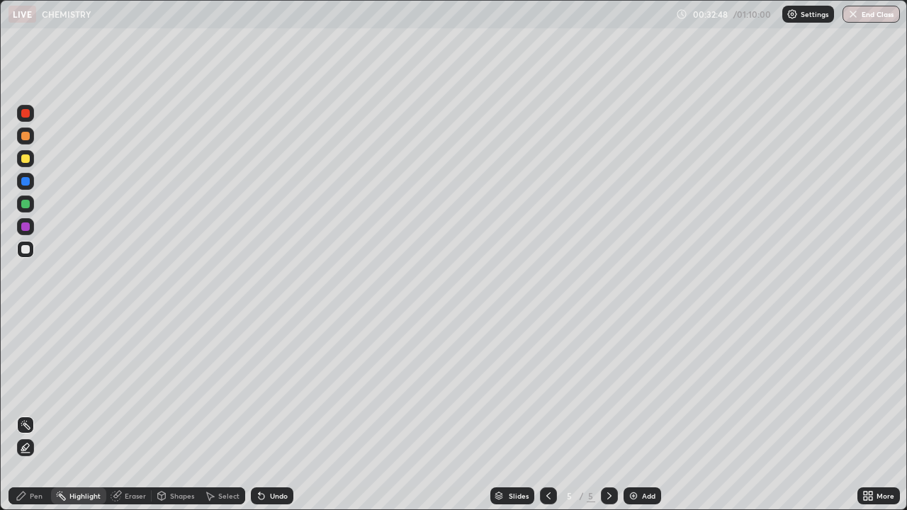
click at [41, 414] on div "Pen" at bounding box center [30, 496] width 43 height 17
click at [636, 414] on img at bounding box center [633, 496] width 11 height 11
click at [28, 245] on div at bounding box center [25, 249] width 17 height 17
click at [259, 414] on icon at bounding box center [259, 493] width 1 height 1
click at [262, 414] on icon at bounding box center [262, 497] width 6 height 6
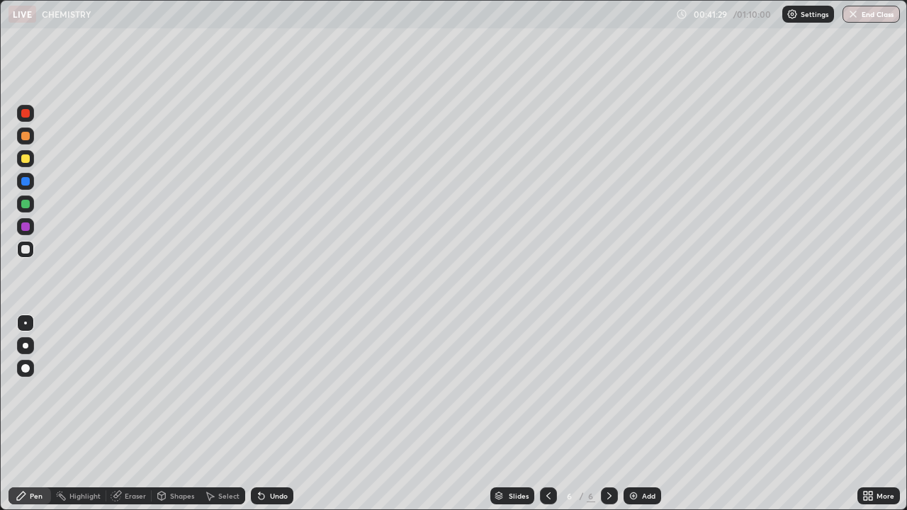
click at [131, 414] on div "Eraser" at bounding box center [135, 496] width 21 height 7
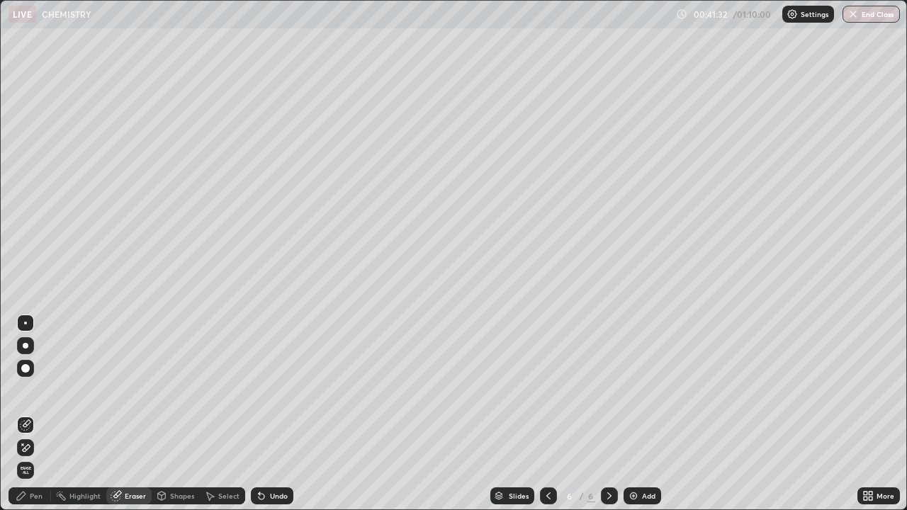
click at [32, 414] on div at bounding box center [25, 448] width 17 height 17
click at [36, 414] on div "Pen" at bounding box center [36, 496] width 13 height 7
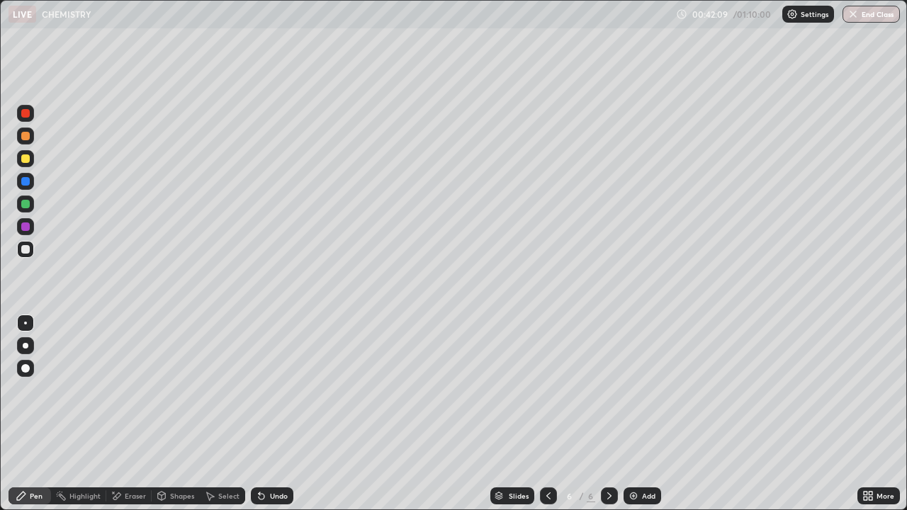
click at [126, 414] on div "Eraser" at bounding box center [135, 496] width 21 height 7
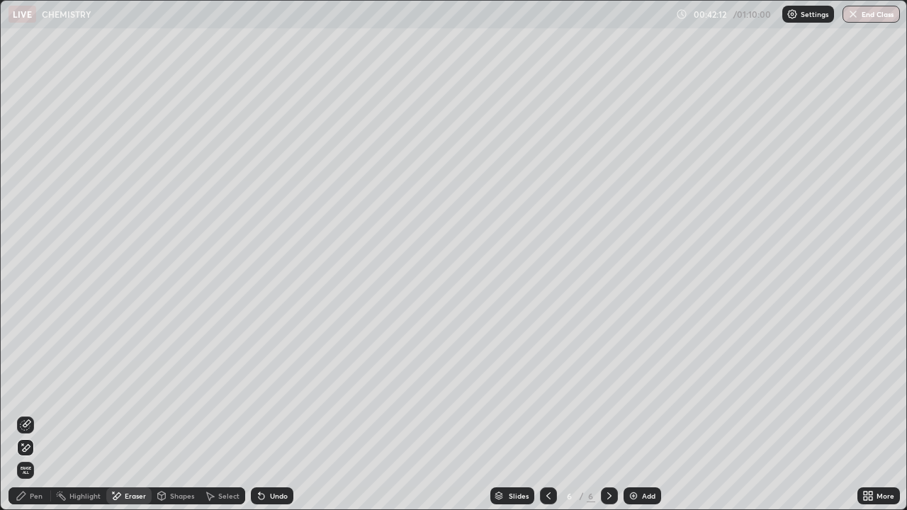
click at [47, 414] on div "Pen" at bounding box center [30, 496] width 43 height 17
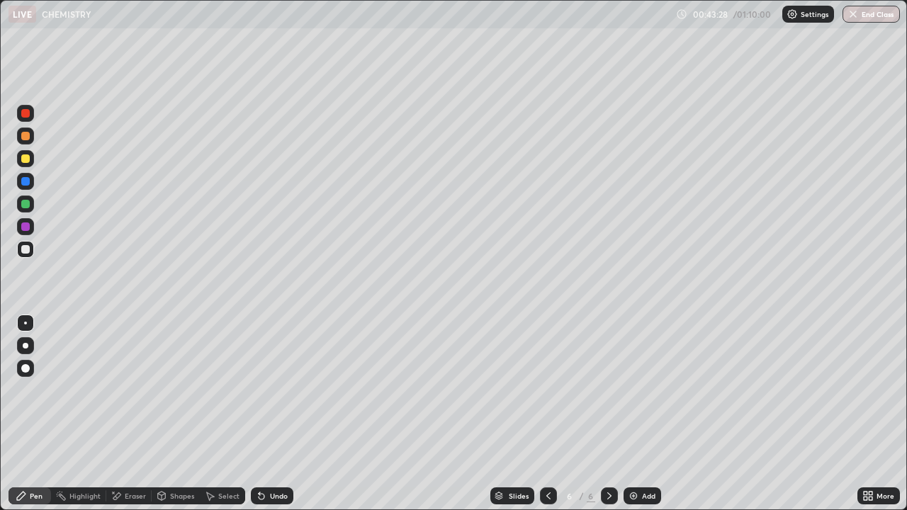
click at [262, 414] on icon at bounding box center [262, 497] width 6 height 6
click at [263, 414] on icon at bounding box center [261, 496] width 11 height 11
click at [26, 228] on div at bounding box center [25, 227] width 9 height 9
click at [632, 414] on img at bounding box center [633, 496] width 11 height 11
click at [27, 247] on div at bounding box center [25, 249] width 9 height 9
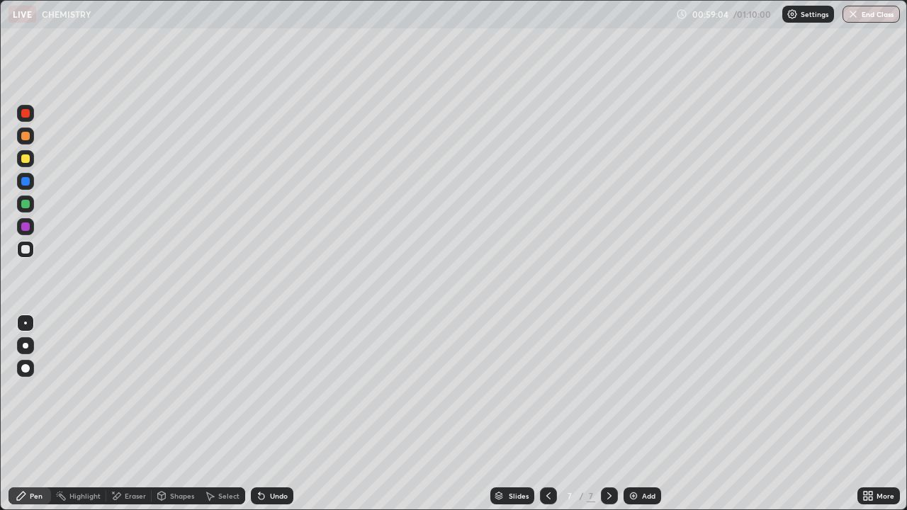
click at [262, 414] on icon at bounding box center [262, 497] width 6 height 6
click at [259, 414] on icon at bounding box center [262, 497] width 6 height 6
click at [260, 414] on icon at bounding box center [262, 497] width 6 height 6
click at [547, 414] on icon at bounding box center [549, 496] width 4 height 7
click at [549, 414] on icon at bounding box center [548, 496] width 11 height 11
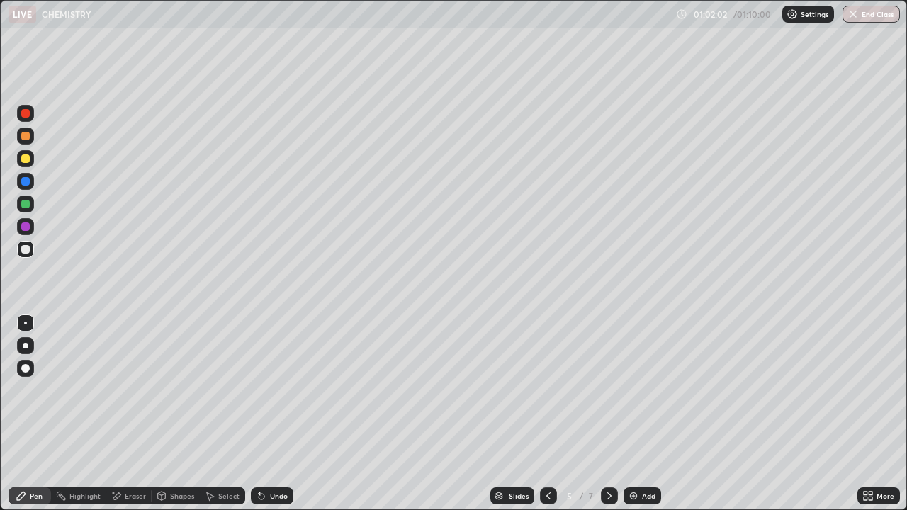
click at [547, 414] on icon at bounding box center [548, 496] width 11 height 11
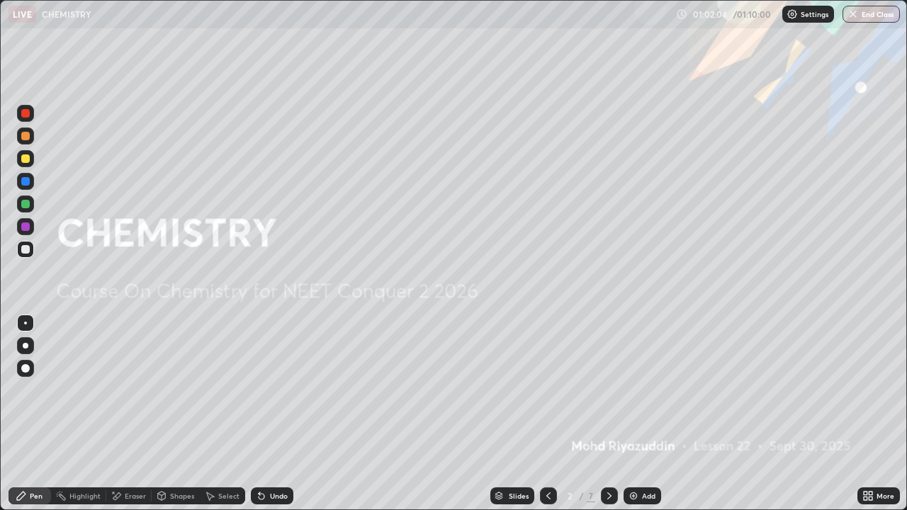
click at [608, 414] on icon at bounding box center [609, 496] width 11 height 11
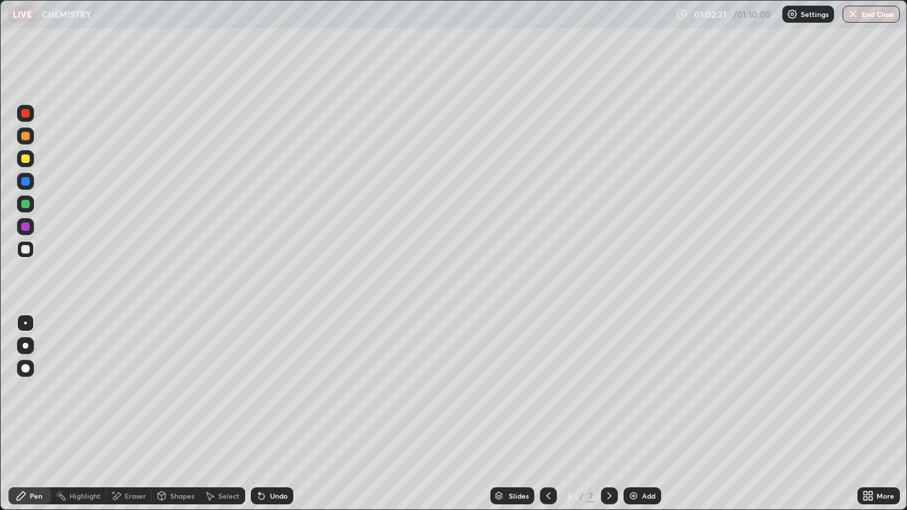
click at [610, 414] on icon at bounding box center [609, 496] width 11 height 11
click at [608, 414] on icon at bounding box center [609, 496] width 11 height 11
click at [610, 414] on icon at bounding box center [609, 496] width 11 height 11
click at [611, 414] on icon at bounding box center [609, 496] width 11 height 11
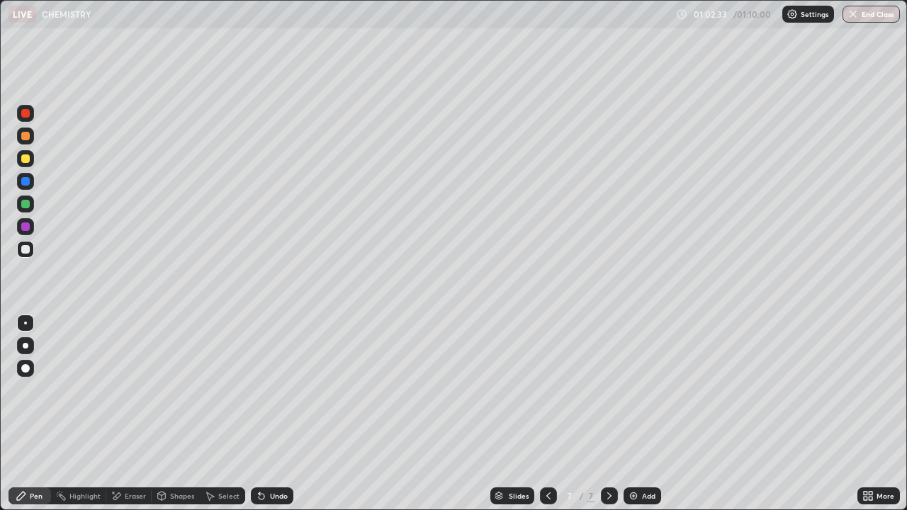
click at [632, 414] on img at bounding box center [633, 496] width 11 height 11
click at [262, 414] on icon at bounding box center [261, 496] width 11 height 11
click at [259, 414] on icon at bounding box center [262, 497] width 6 height 6
click at [260, 414] on icon at bounding box center [262, 497] width 6 height 6
click at [260, 414] on div "Undo" at bounding box center [272, 496] width 43 height 17
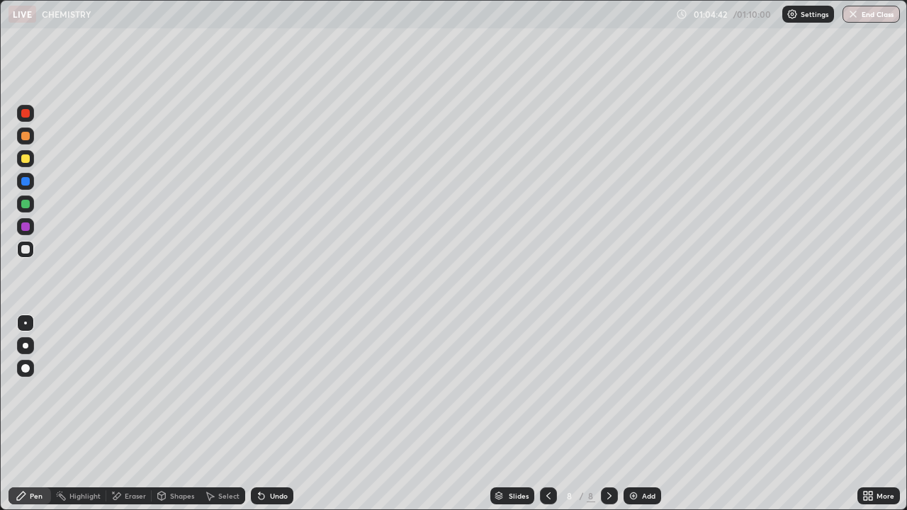
click at [258, 414] on div "Undo" at bounding box center [272, 496] width 43 height 17
click at [259, 414] on icon at bounding box center [262, 497] width 6 height 6
click at [256, 414] on div "Undo" at bounding box center [272, 496] width 43 height 17
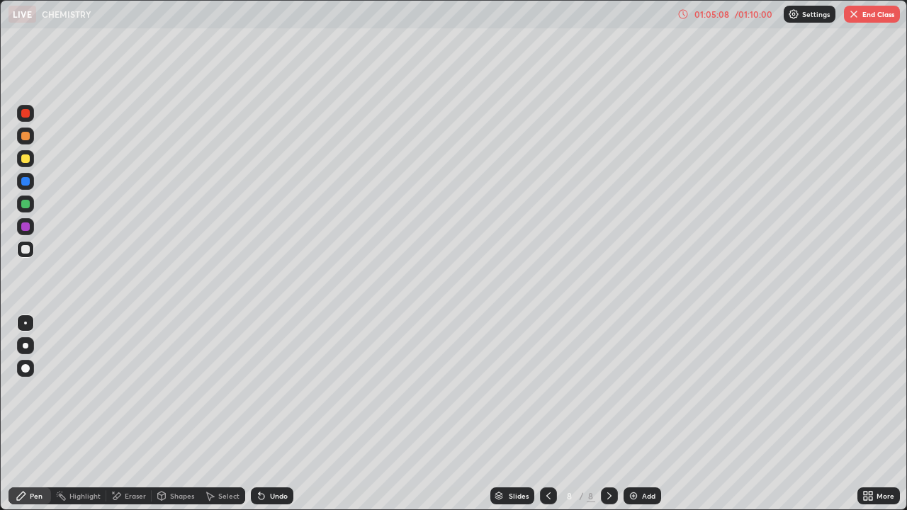
click at [256, 414] on div "Undo" at bounding box center [272, 496] width 43 height 17
click at [259, 414] on icon at bounding box center [262, 497] width 6 height 6
click at [132, 414] on div "Eraser" at bounding box center [135, 496] width 21 height 7
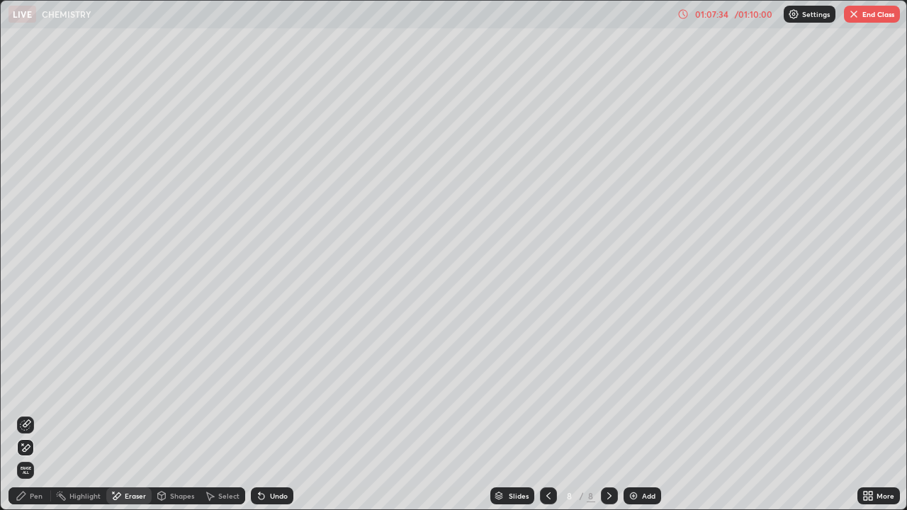
click at [36, 414] on div "Pen" at bounding box center [36, 496] width 13 height 7
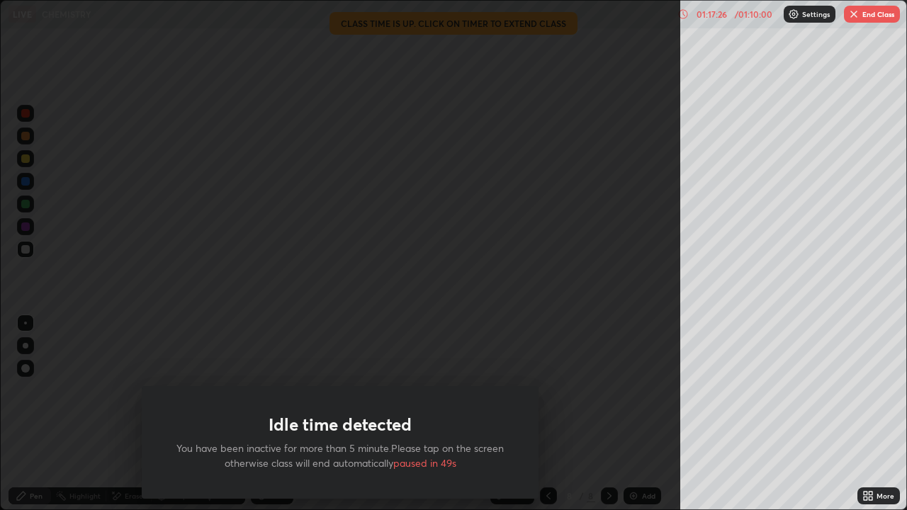
click at [443, 414] on span "paused in 49s" at bounding box center [424, 463] width 63 height 13
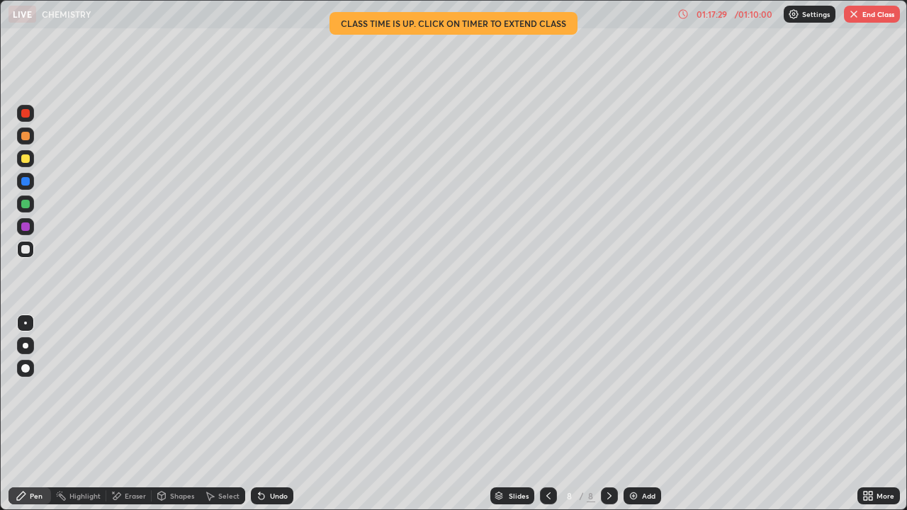
click at [853, 11] on img "button" at bounding box center [854, 14] width 11 height 11
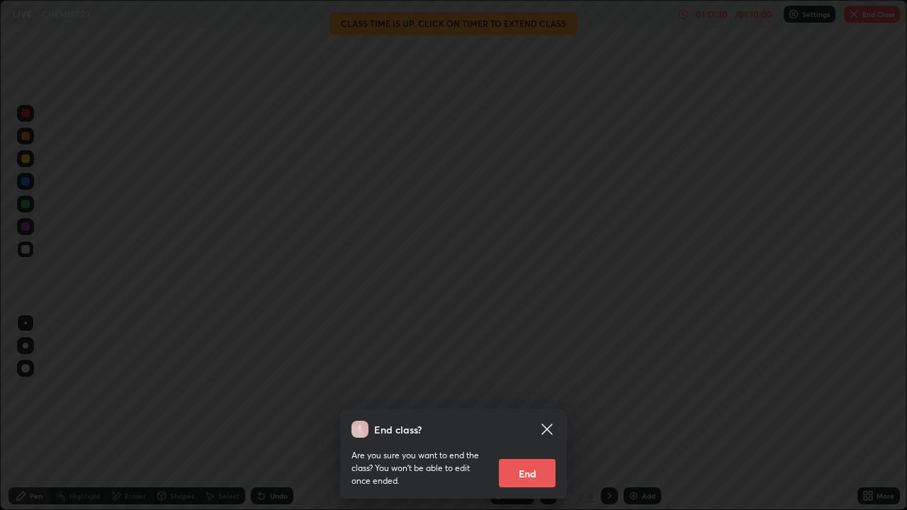
click at [538, 414] on button "End" at bounding box center [527, 473] width 57 height 28
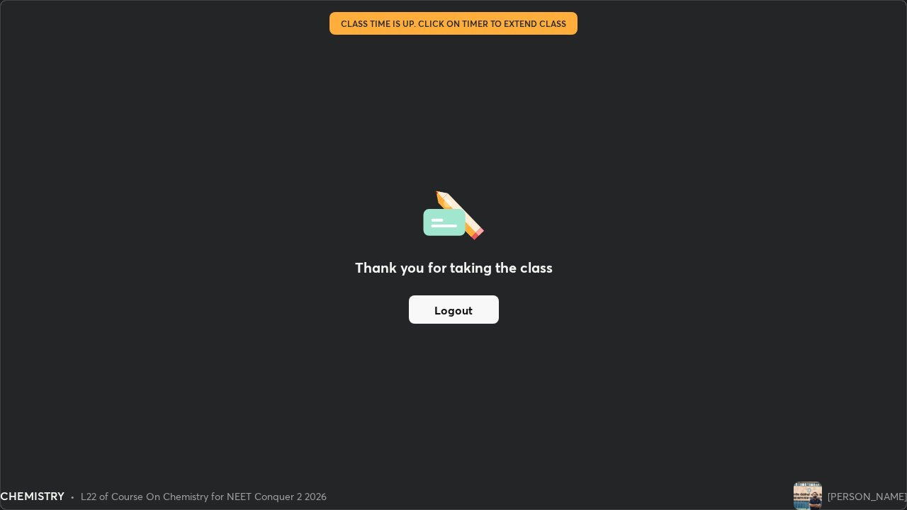
click at [732, 364] on div "Thank you for taking the class Logout" at bounding box center [454, 255] width 906 height 509
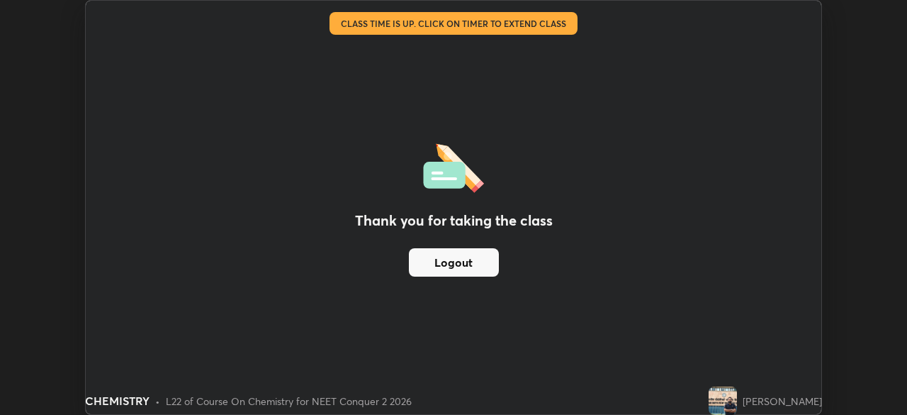
scroll to position [70474, 69981]
